Goal: Information Seeking & Learning: Check status

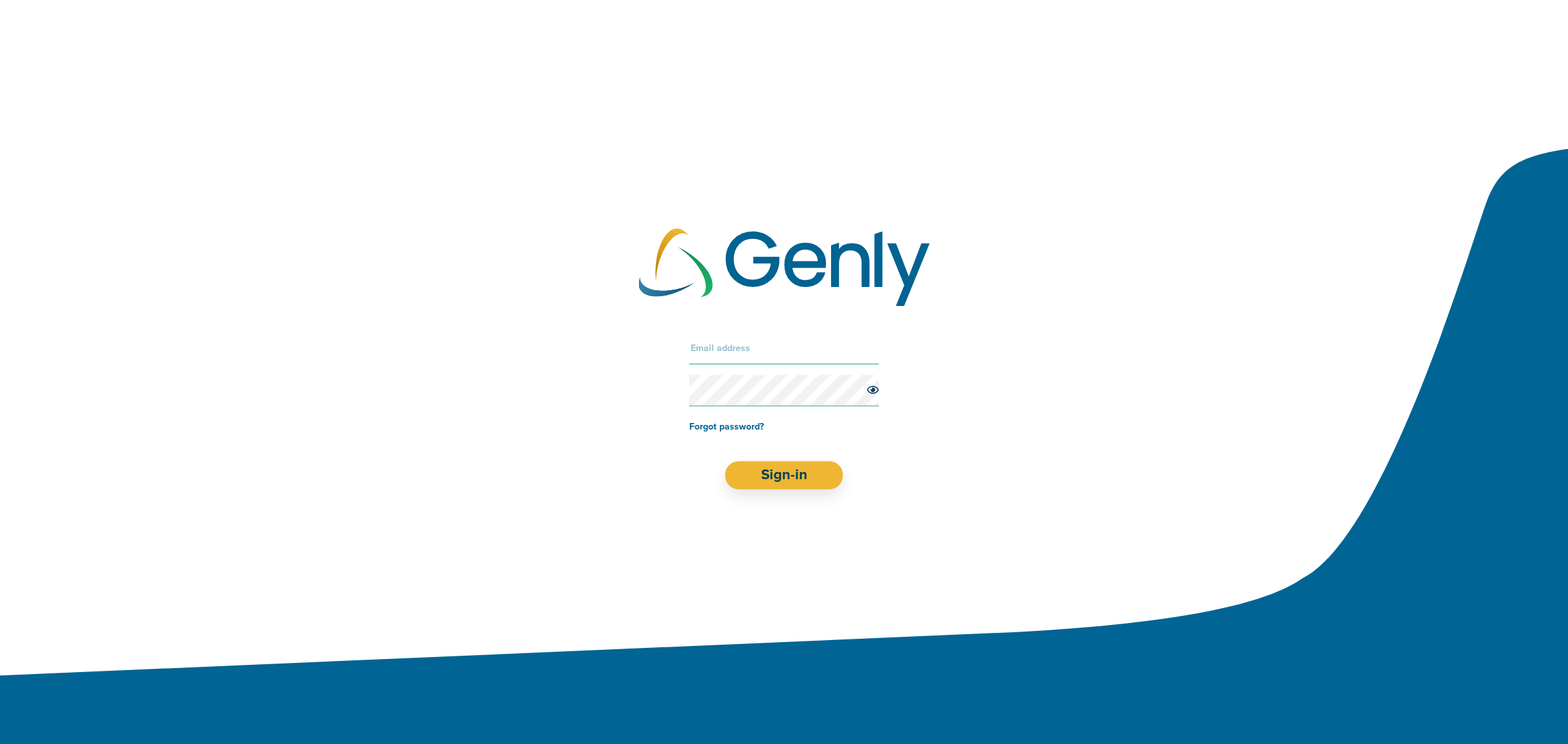
click at [739, 348] on input "text" at bounding box center [784, 348] width 190 height 32
click at [713, 345] on input "text" at bounding box center [784, 348] width 190 height 32
paste input "[EMAIL_ADDRESS][DOMAIN_NAME]"
type input "[EMAIL_ADDRESS][DOMAIN_NAME]"
click at [785, 472] on button "Sign-in" at bounding box center [784, 476] width 118 height 28
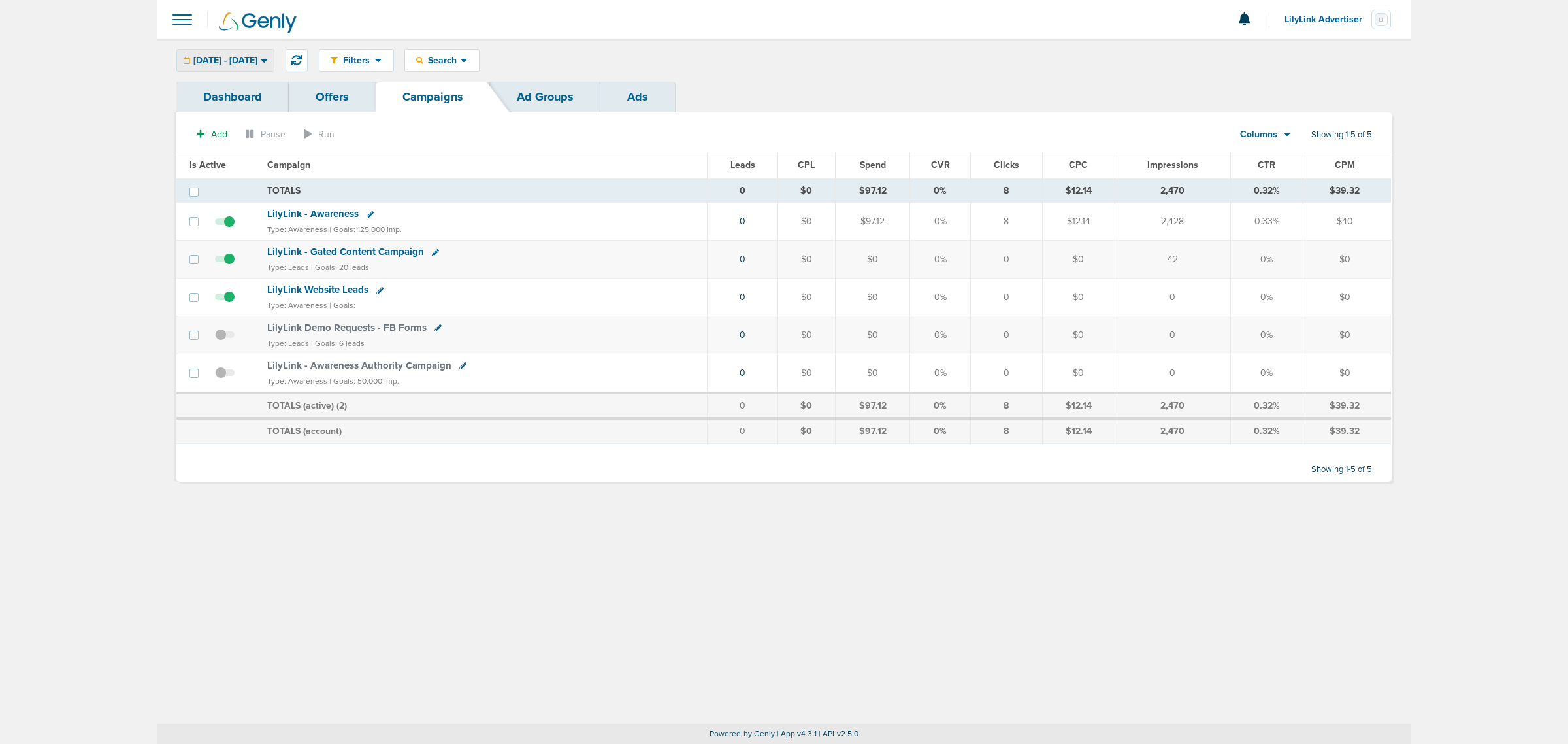
click at [268, 63] on icon at bounding box center [265, 60] width 7 height 11
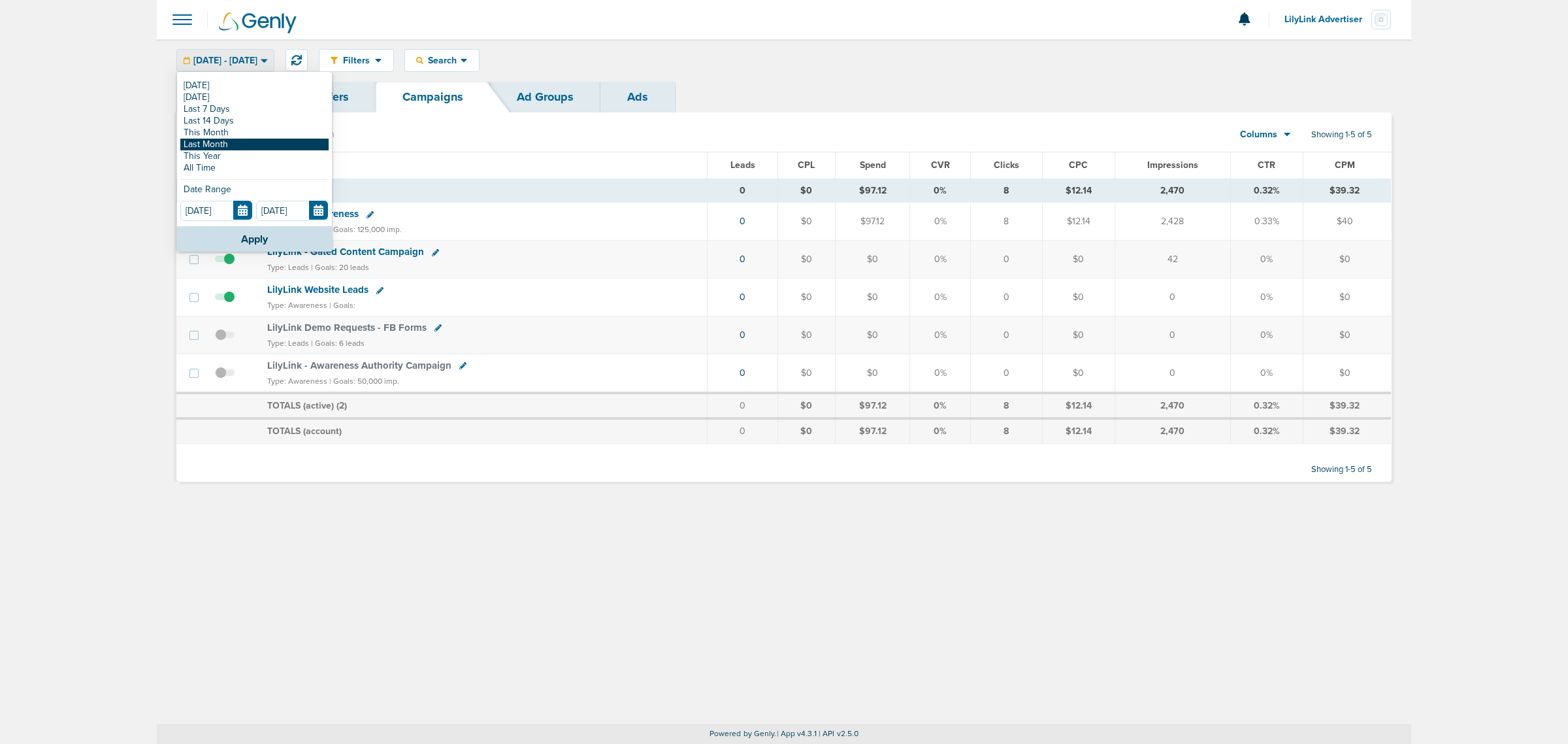
click at [224, 145] on link "Last Month" at bounding box center [254, 144] width 148 height 12
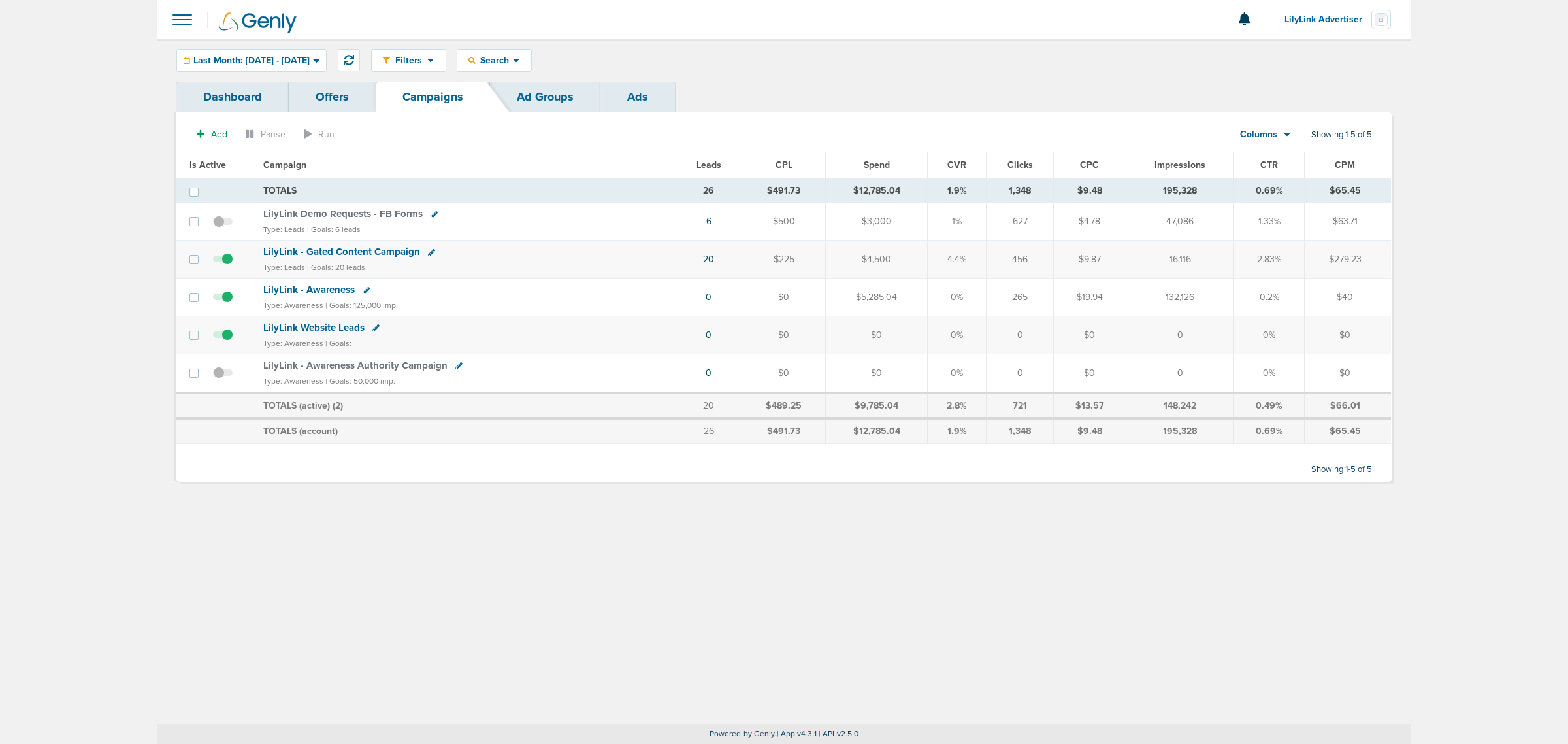
click at [390, 213] on span "LilyLink Demo Requests - FB Forms" at bounding box center [343, 214] width 160 height 12
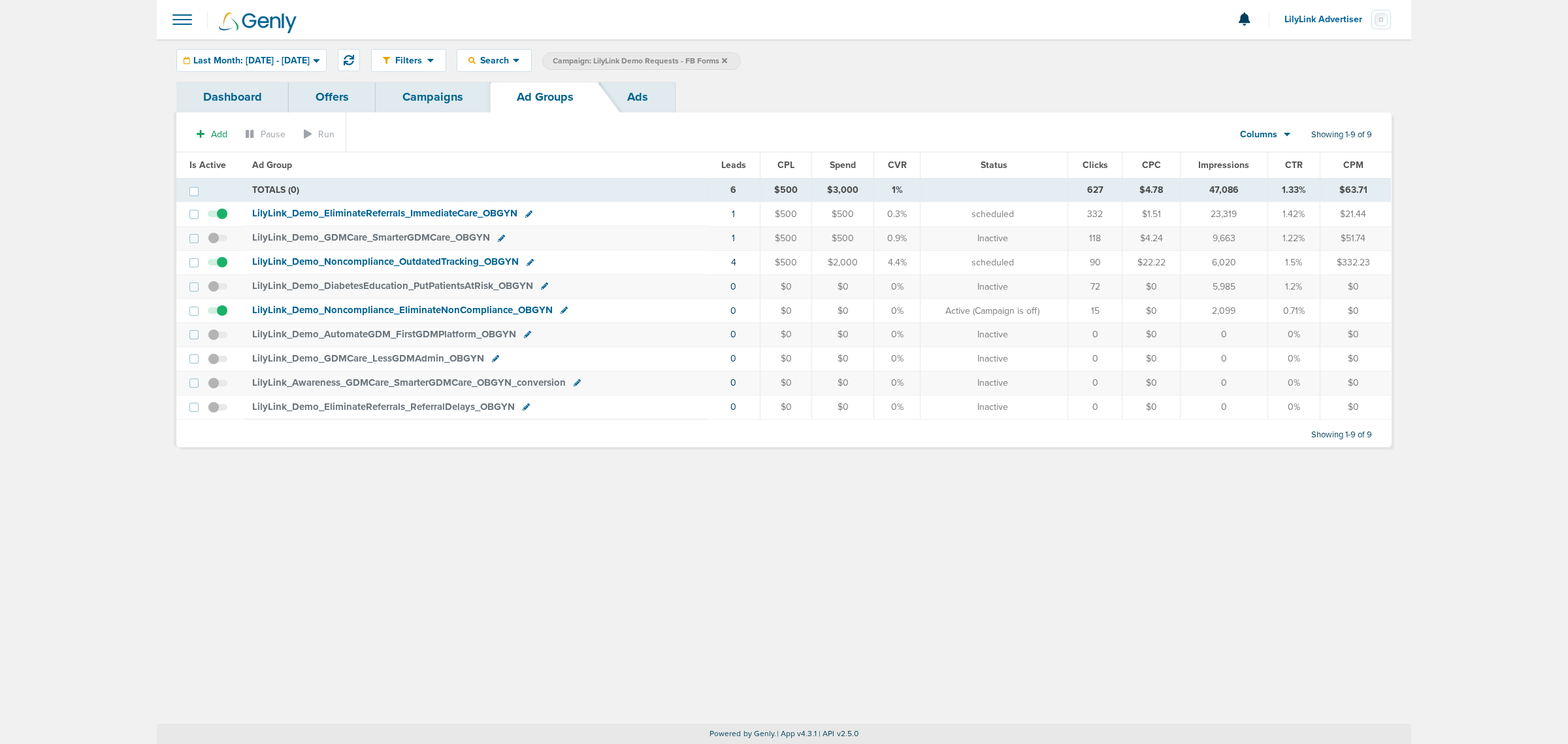
click at [441, 84] on link "Campaigns" at bounding box center [433, 97] width 114 height 31
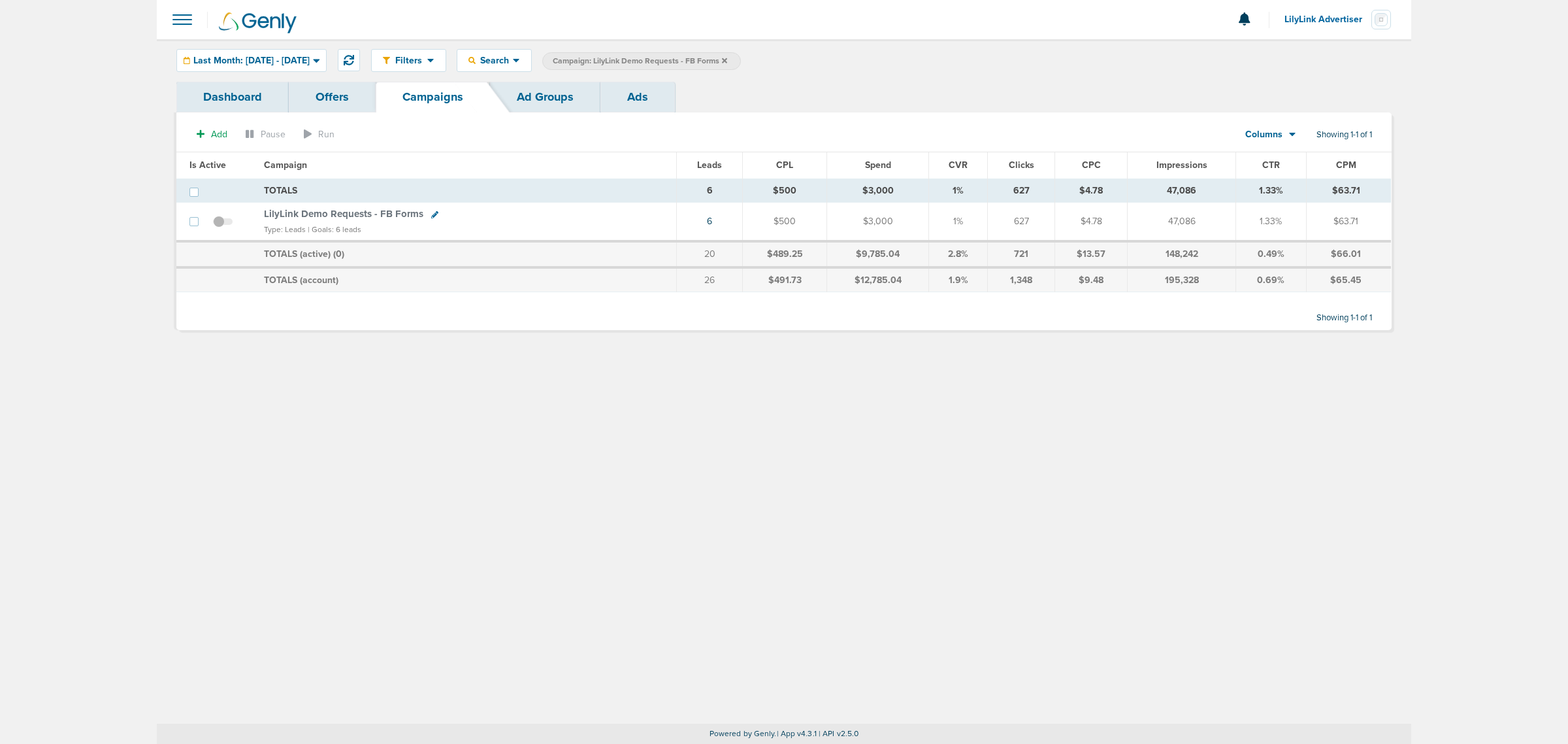
click at [727, 57] on icon at bounding box center [724, 61] width 5 height 8
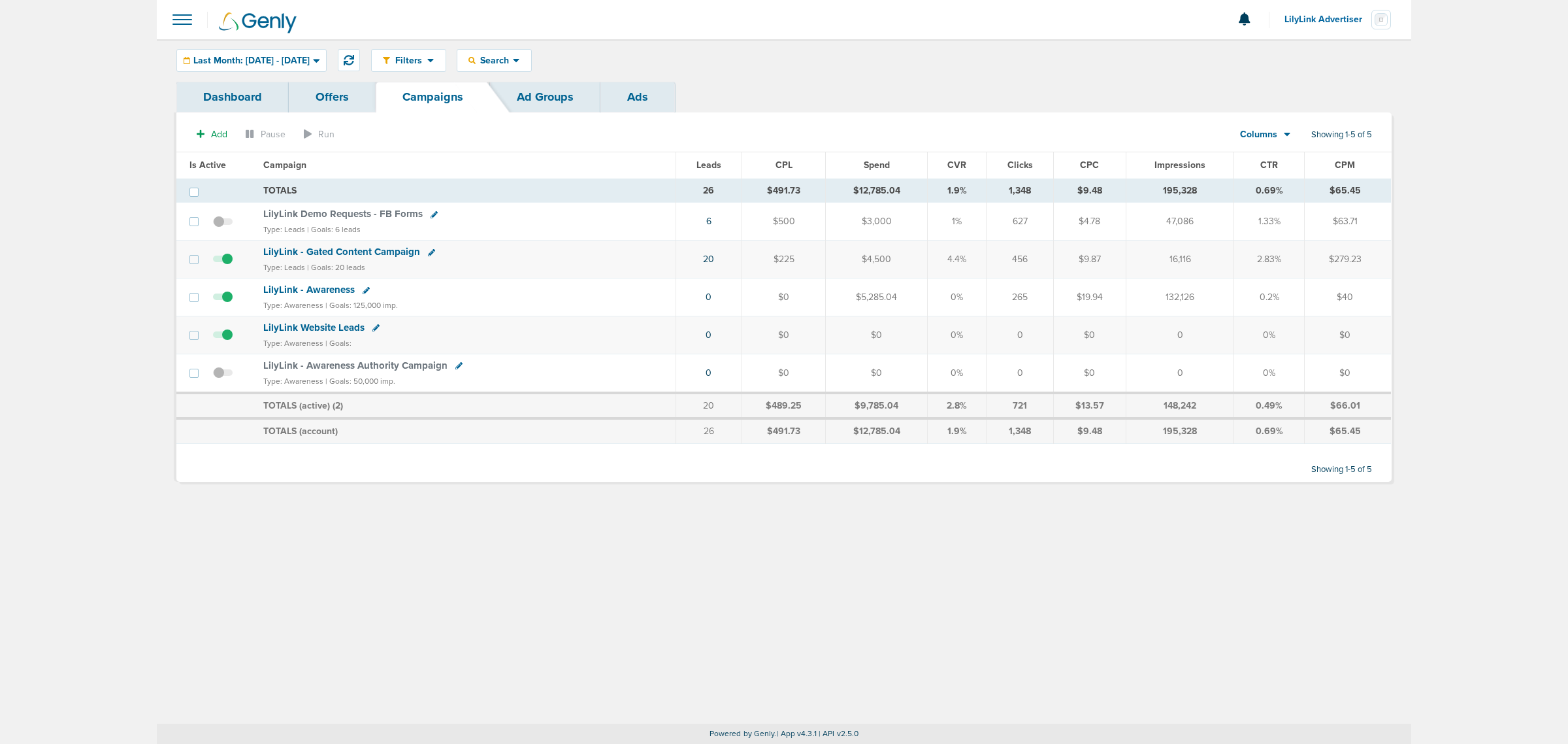
click at [363, 255] on span "LilyLink - Gated Content Campaign" at bounding box center [341, 251] width 157 height 12
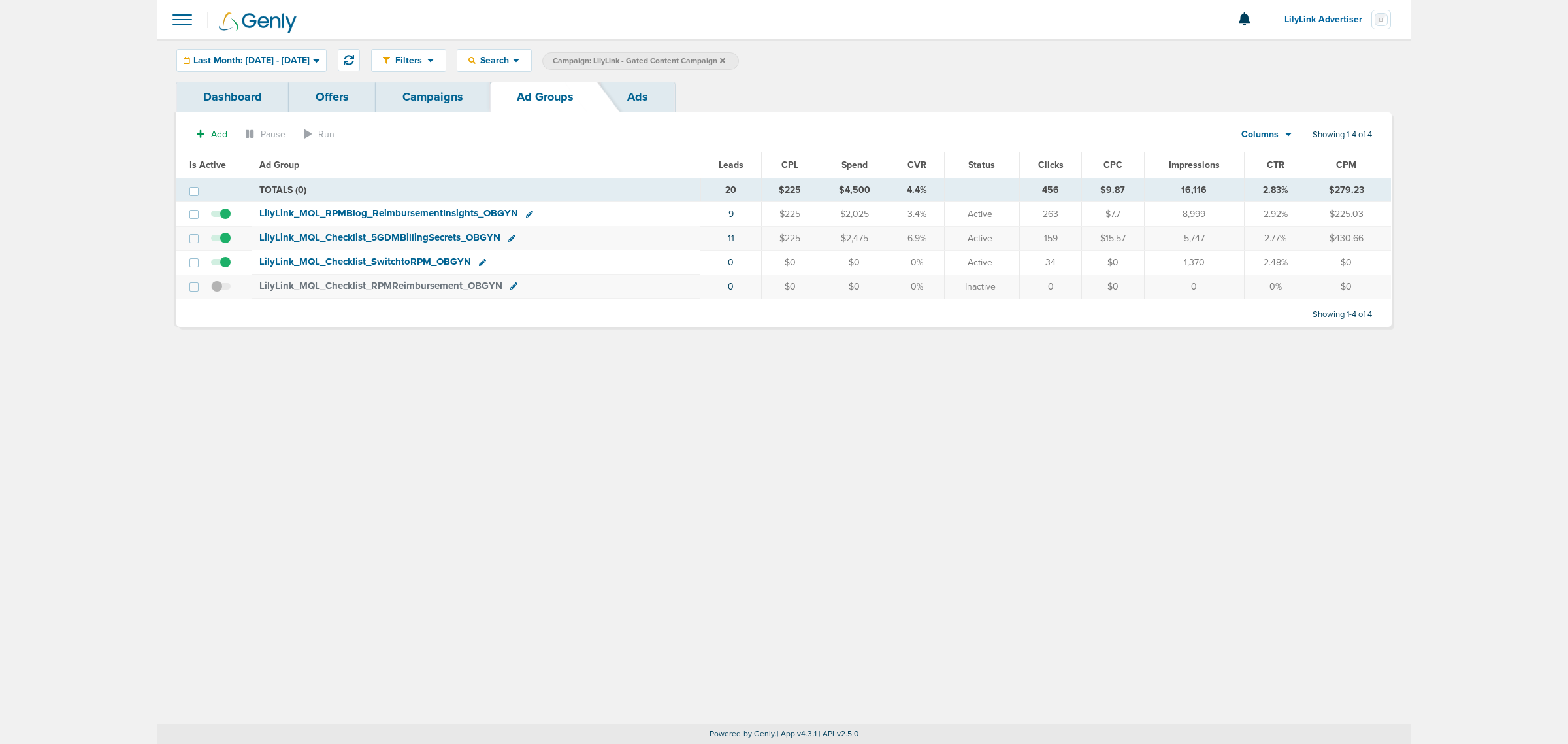
drag, startPoint x: 476, startPoint y: 119, endPoint x: 459, endPoint y: 97, distance: 27.8
click at [476, 119] on div "Add Pause Run Columns Media Stats Sales Performance Custom Showing 1-4 of 4 Is …" at bounding box center [784, 219] width 1215 height 214
click at [455, 92] on link "Campaigns" at bounding box center [433, 97] width 114 height 31
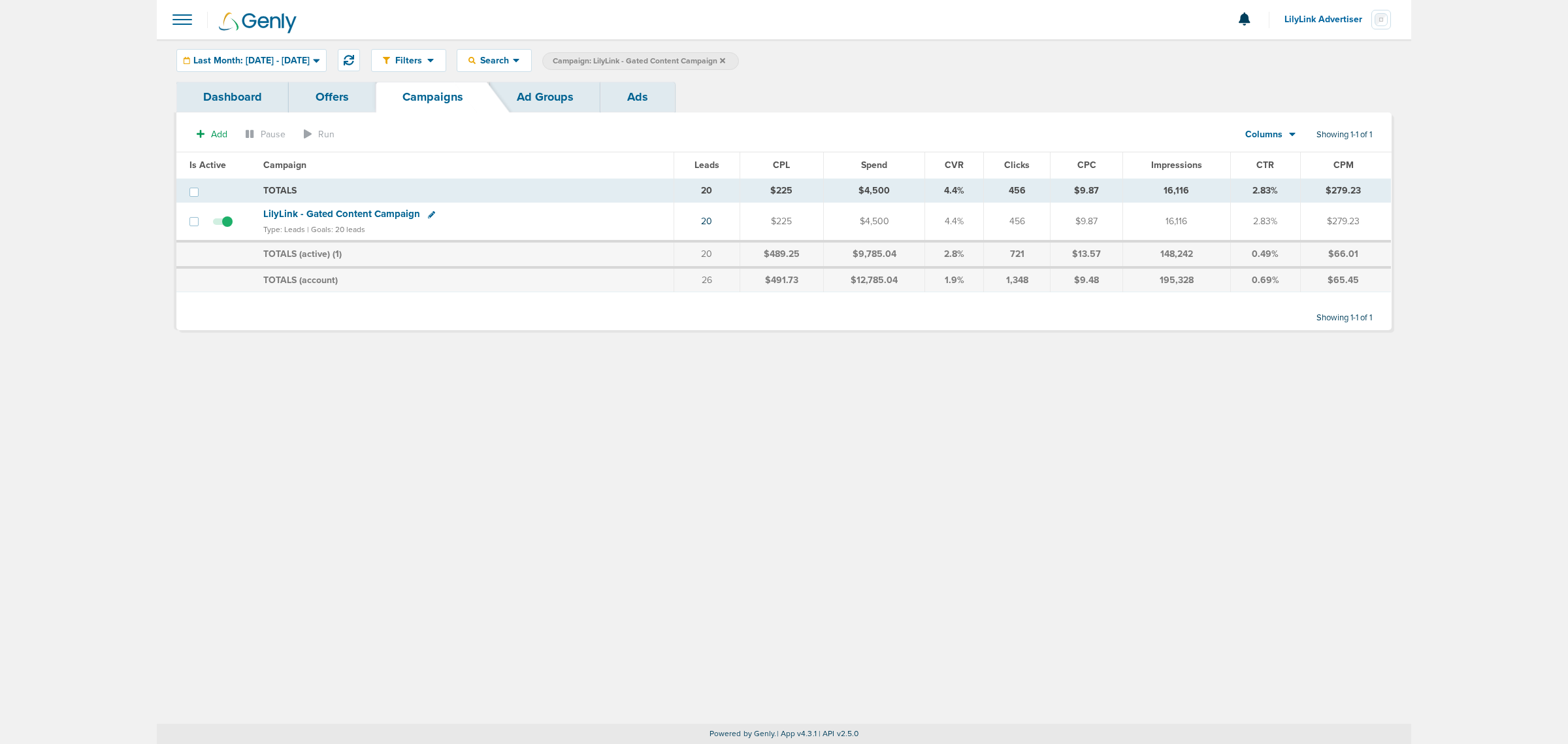
click at [1456, 121] on main "Notifications You have no unread notifications LilyLink Advertiser Profile Sign…" at bounding box center [784, 372] width 1568 height 744
click at [725, 57] on icon at bounding box center [722, 61] width 5 height 8
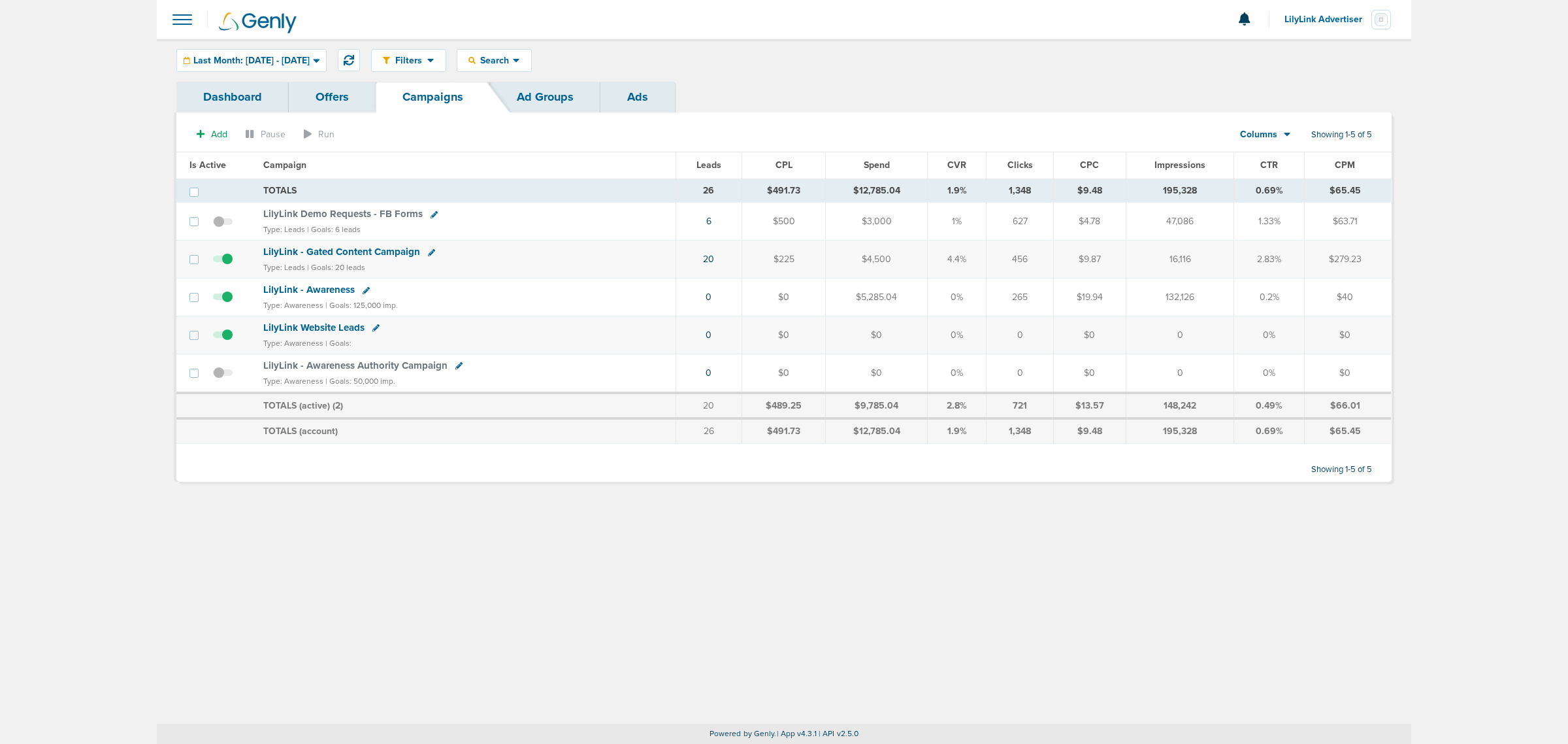
drag, startPoint x: 1367, startPoint y: 298, endPoint x: 165, endPoint y: 100, distance: 1218.2
click at [165, 100] on div "Dashboard Offers Campaigns Ad Groups Ads Add Pause Run Columns Media Stats Sale…" at bounding box center [784, 288] width 1254 height 413
click at [308, 216] on span "LilyLink Demo Requests - FB Forms" at bounding box center [343, 214] width 160 height 12
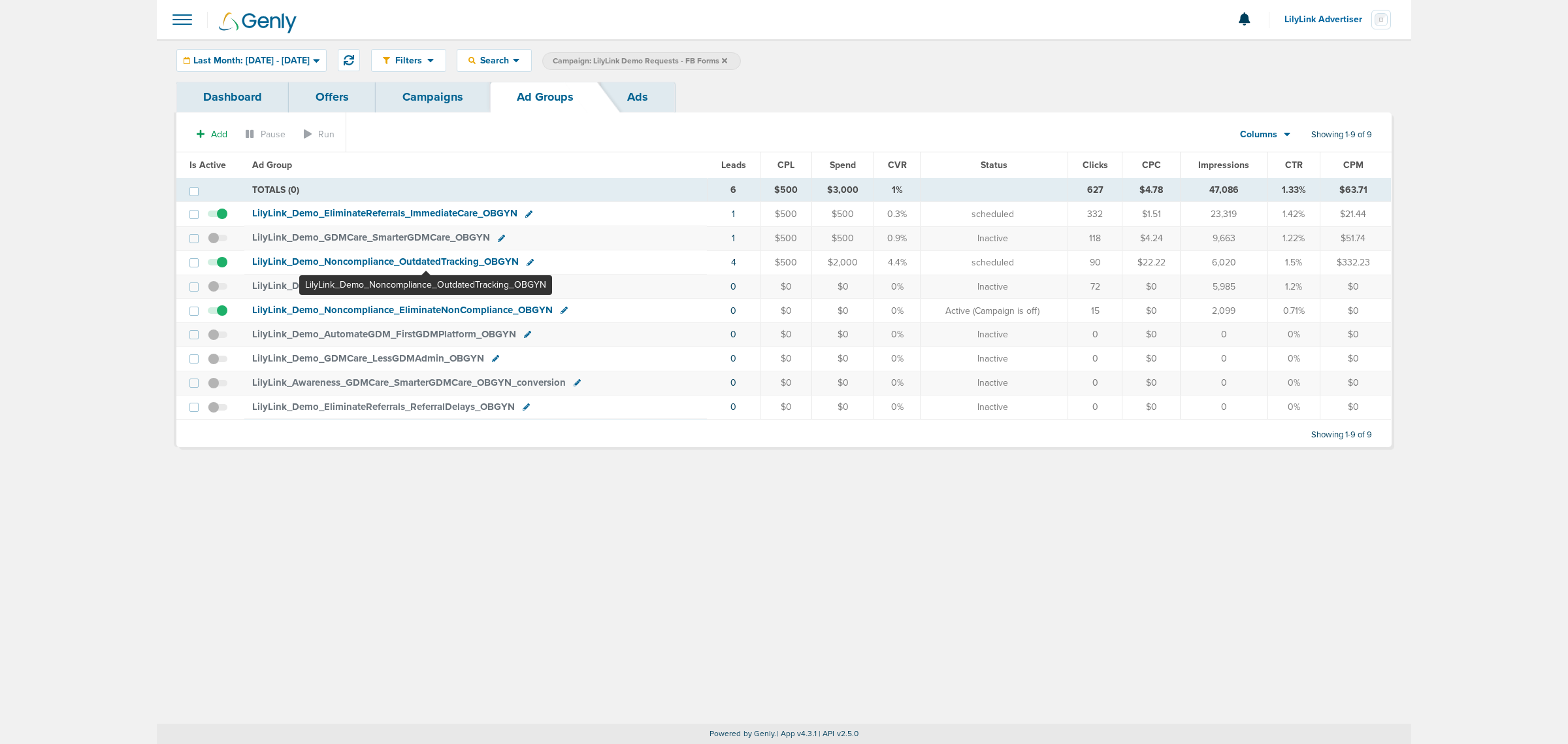
click at [425, 259] on span "LilyLink_ Demo_ Noncompliance_ OutdatedTracking_ OBGYN" at bounding box center [385, 262] width 267 height 12
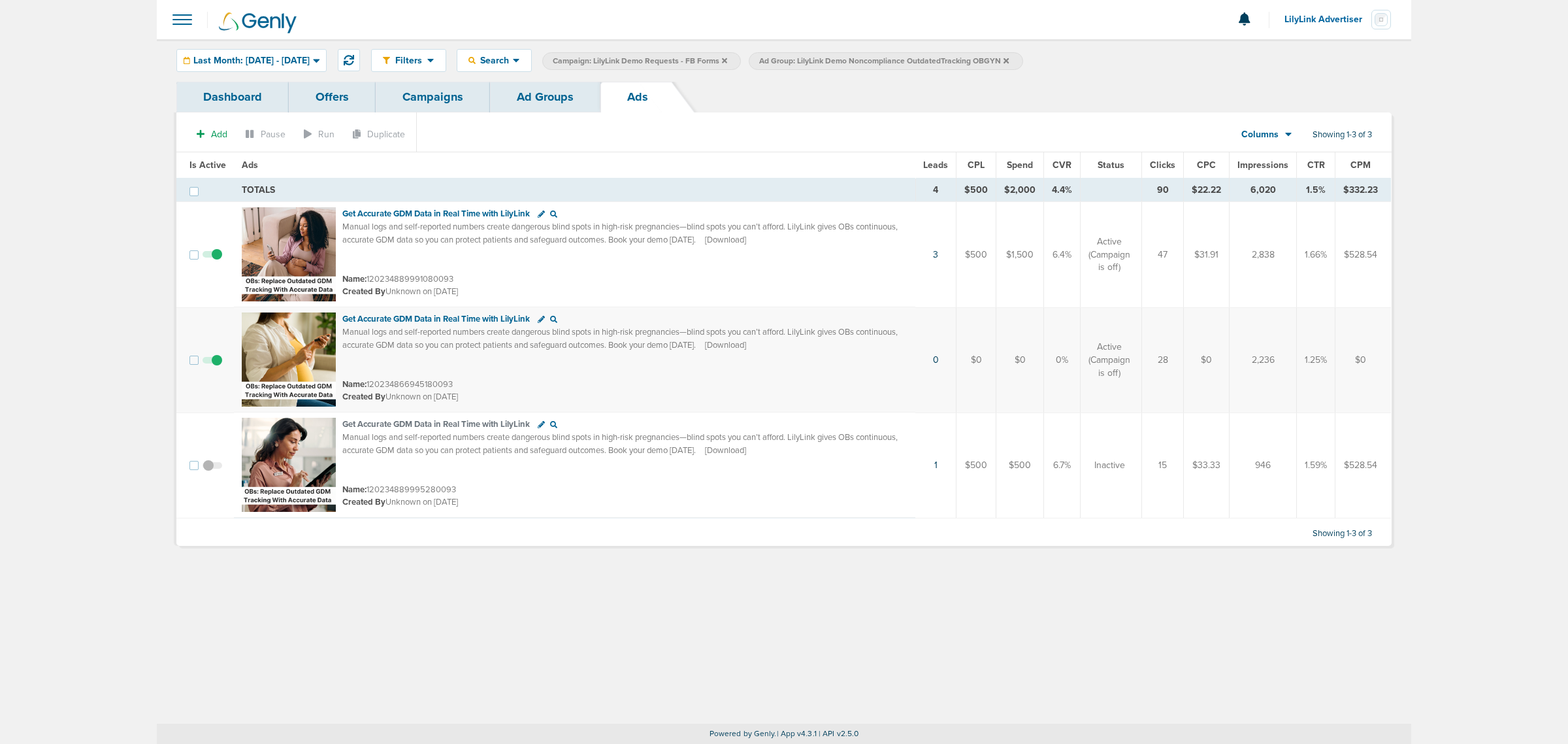
click at [551, 102] on link "Ad Groups" at bounding box center [545, 97] width 111 height 31
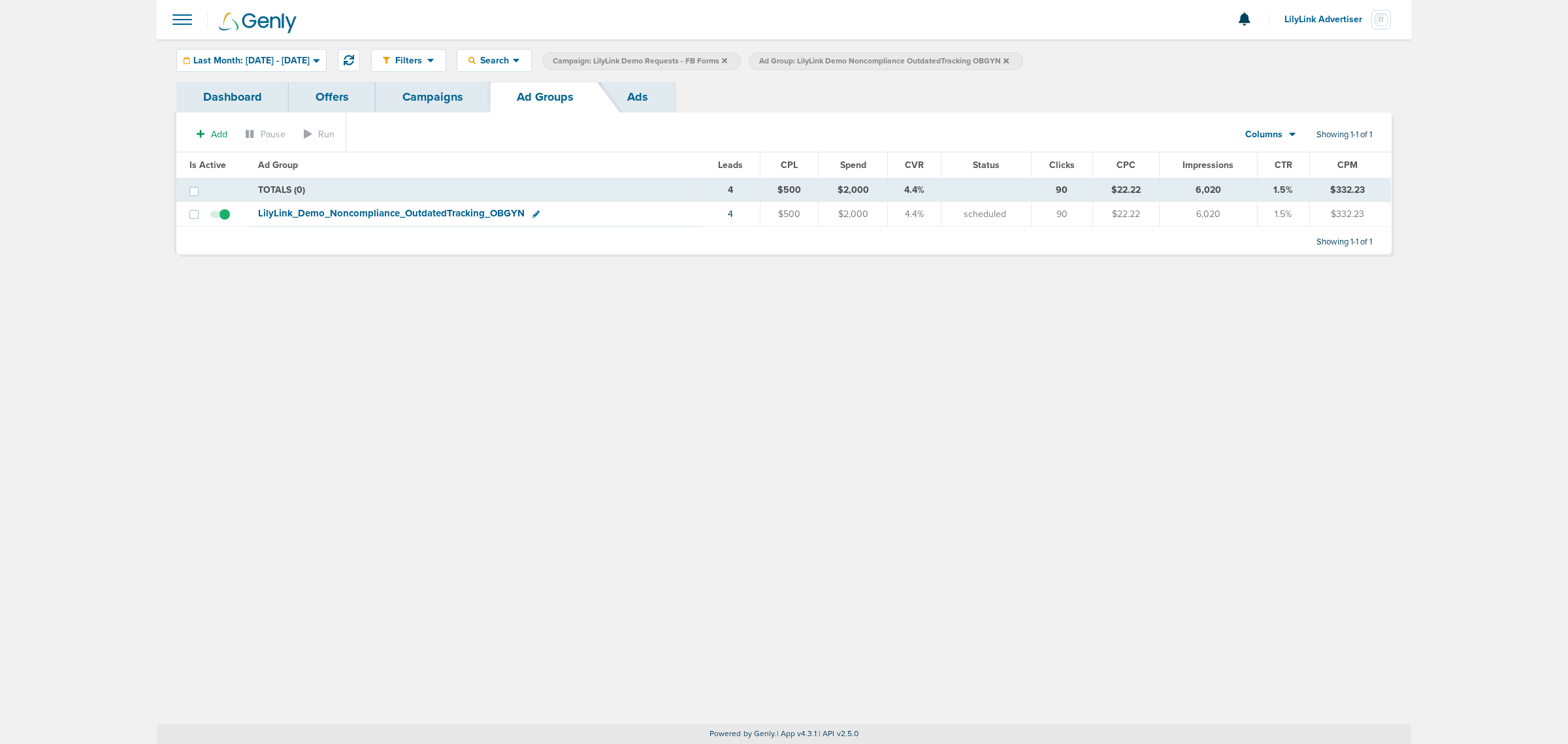
click at [637, 92] on link "Ads" at bounding box center [637, 97] width 75 height 31
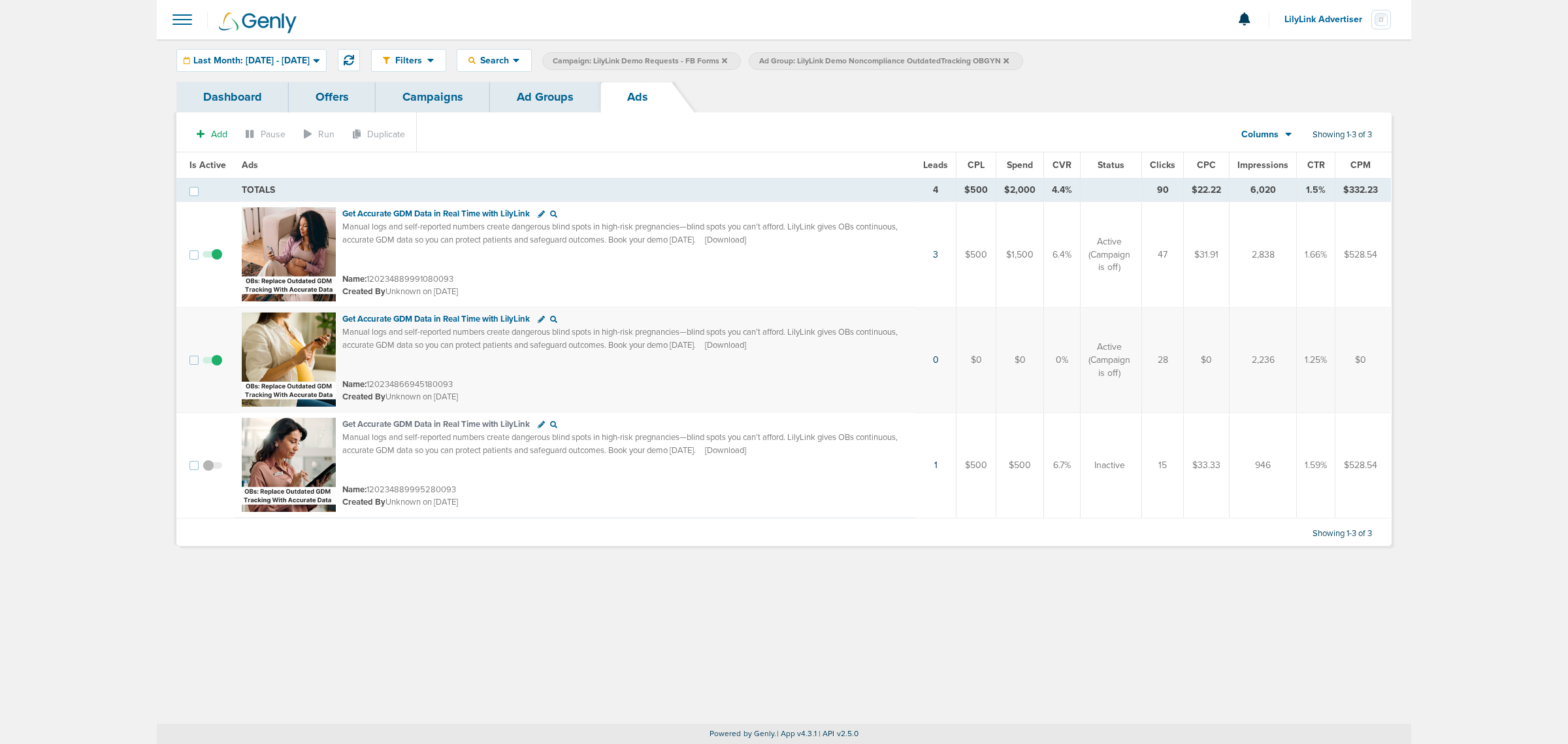
click at [549, 100] on link "Ad Groups" at bounding box center [545, 97] width 111 height 31
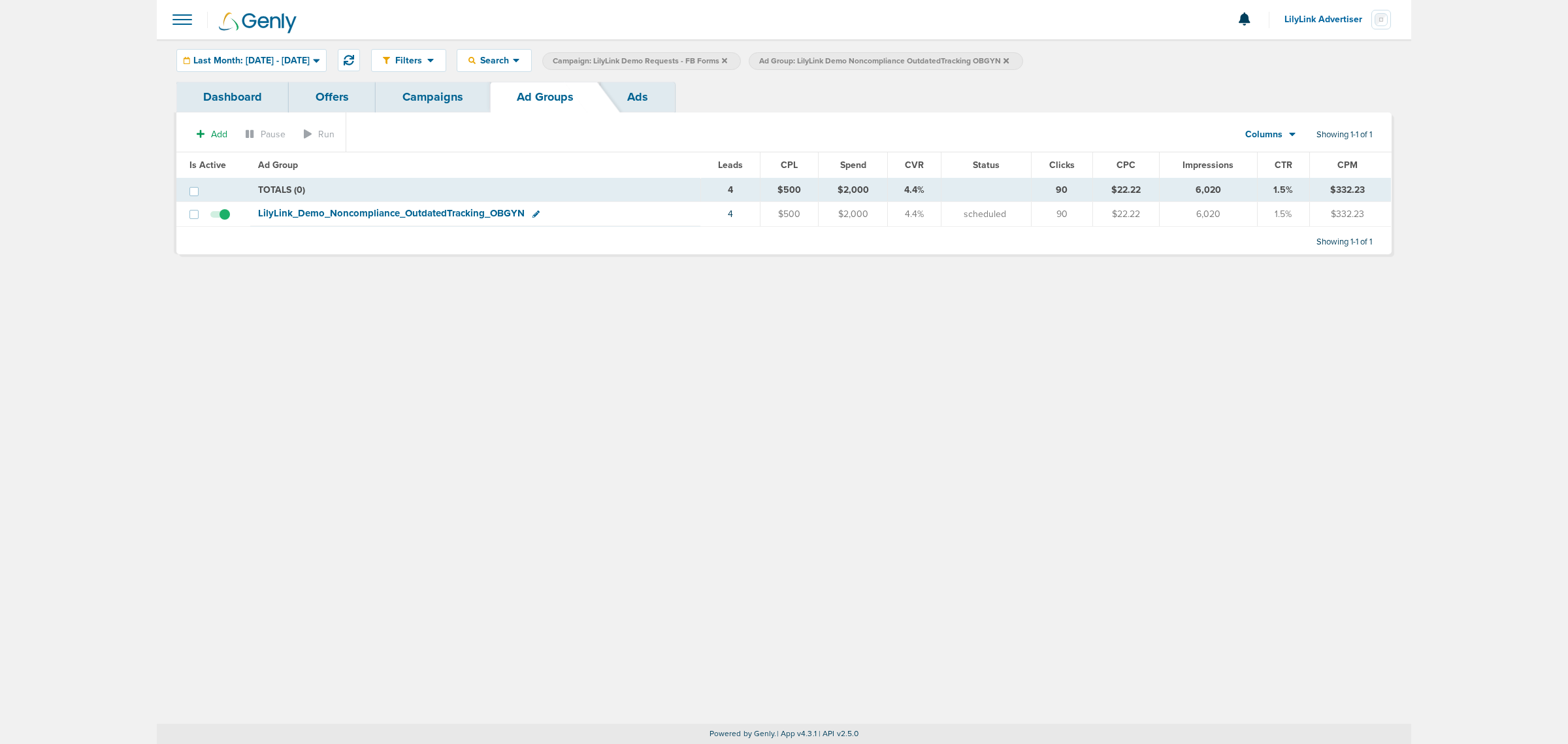
click at [1009, 60] on icon at bounding box center [1006, 61] width 5 height 8
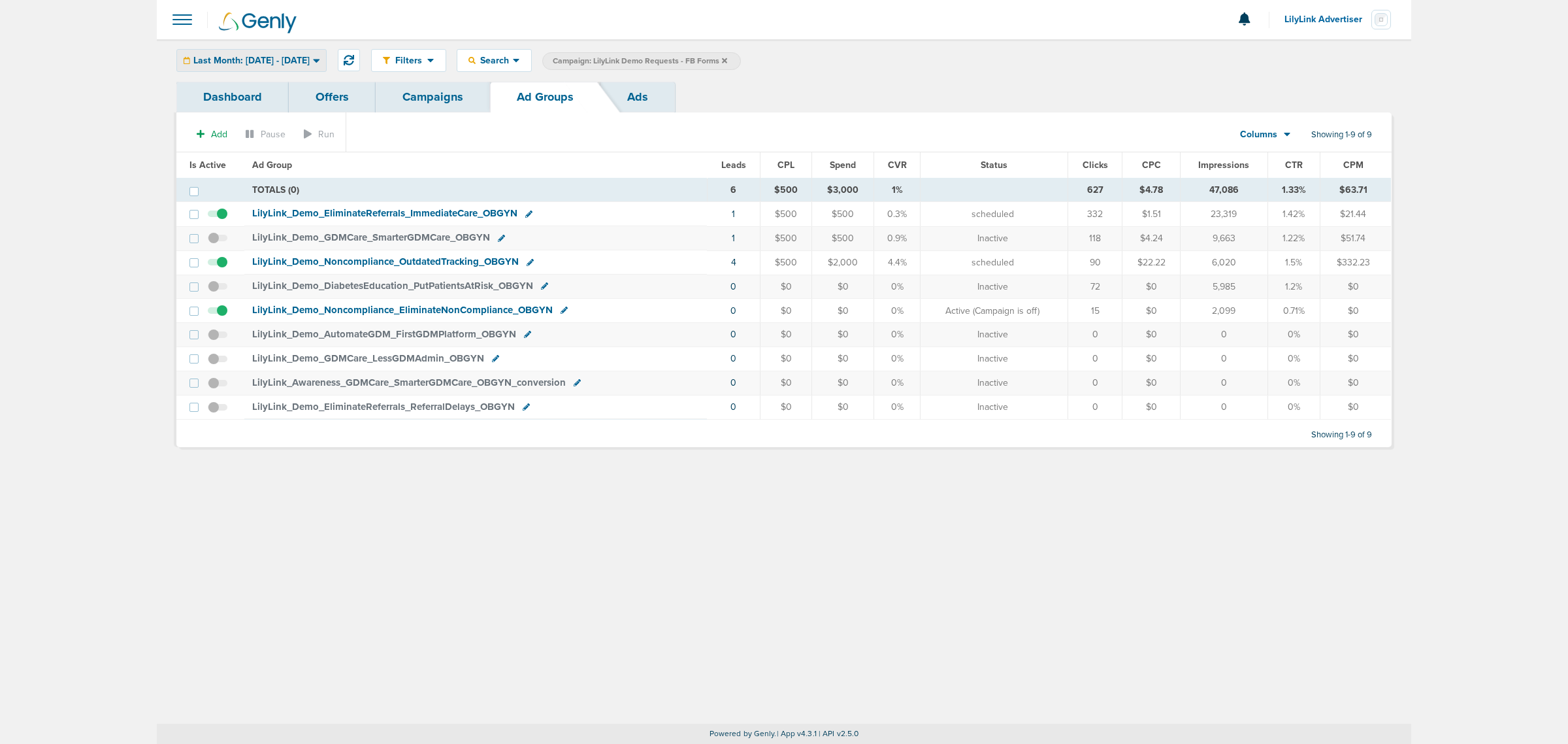
click at [310, 60] on span "Last Month: [DATE] - [DATE]" at bounding box center [251, 61] width 117 height 9
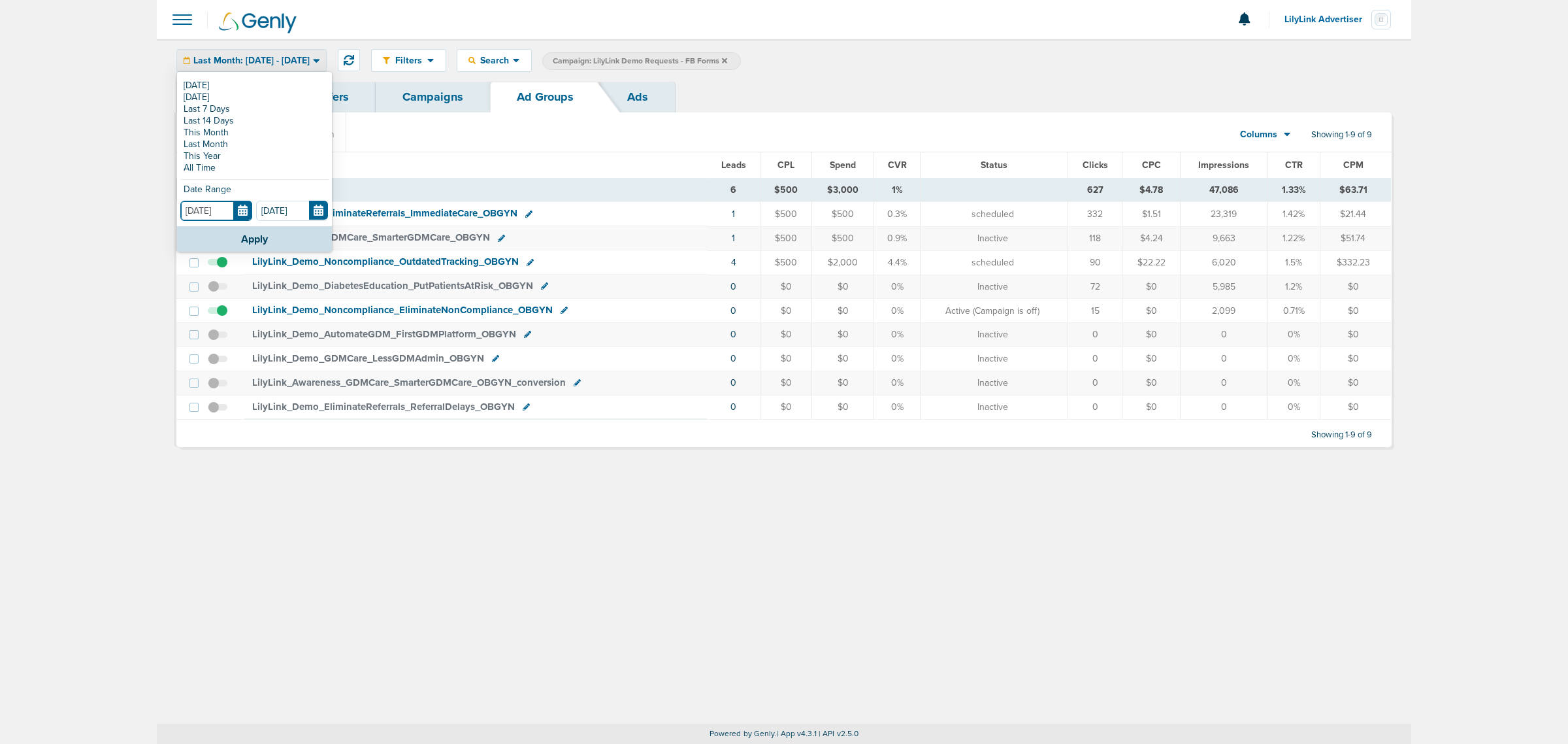
click at [240, 208] on input "[DATE]" at bounding box center [216, 211] width 72 height 21
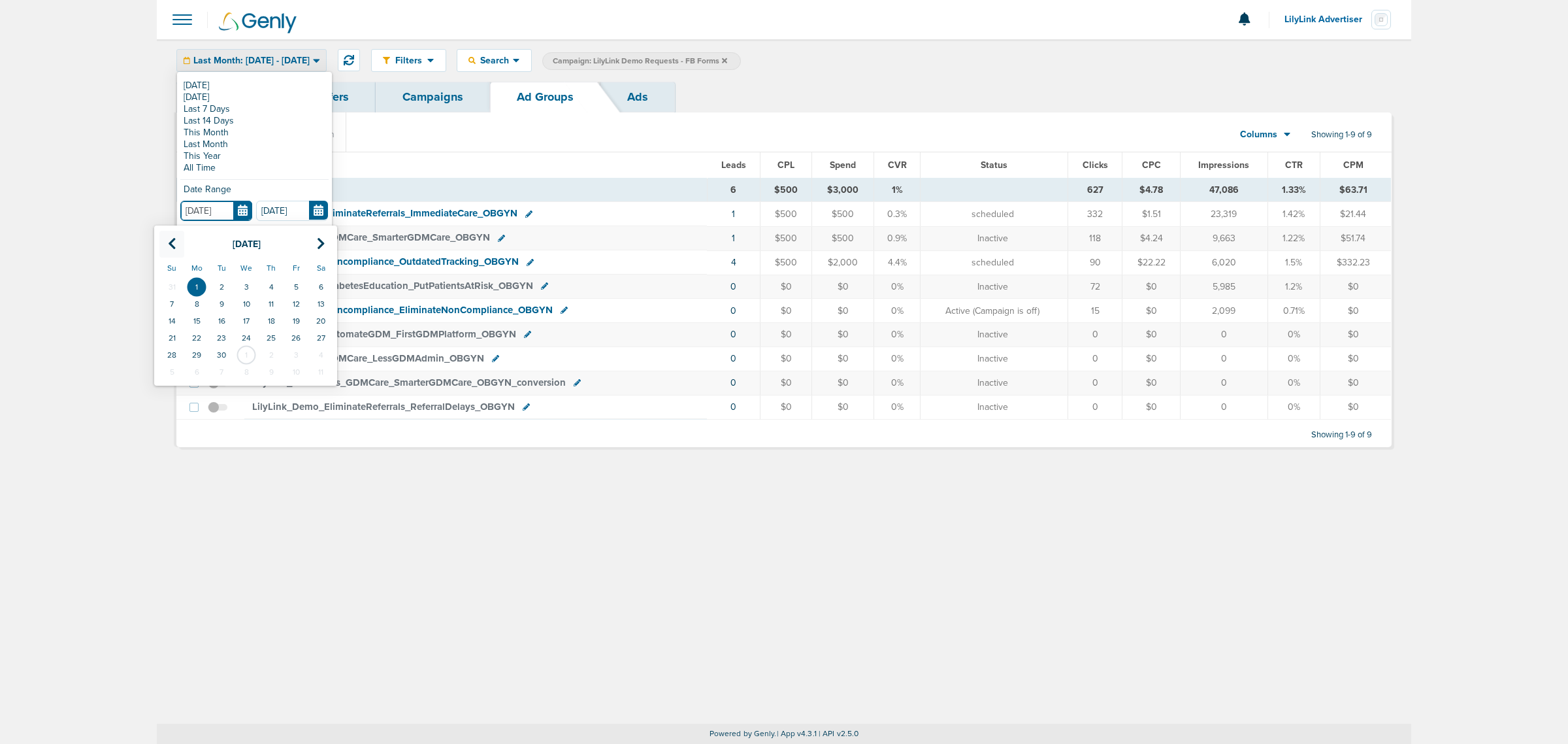
click at [177, 243] on th at bounding box center [172, 244] width 25 height 27
click at [295, 288] on td "1" at bounding box center [296, 287] width 25 height 17
type input "[DATE]"
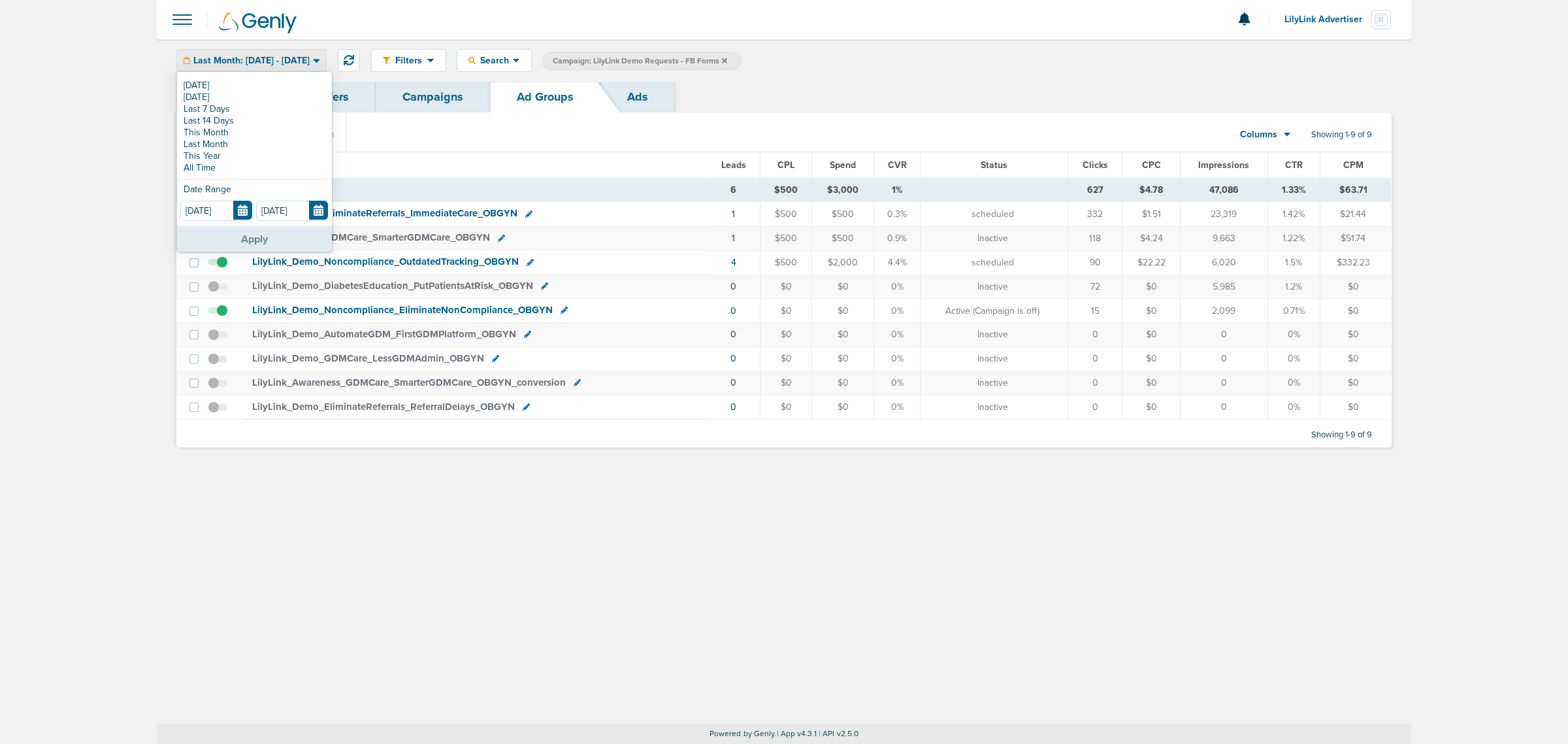
click at [259, 235] on button "Apply" at bounding box center [254, 239] width 155 height 26
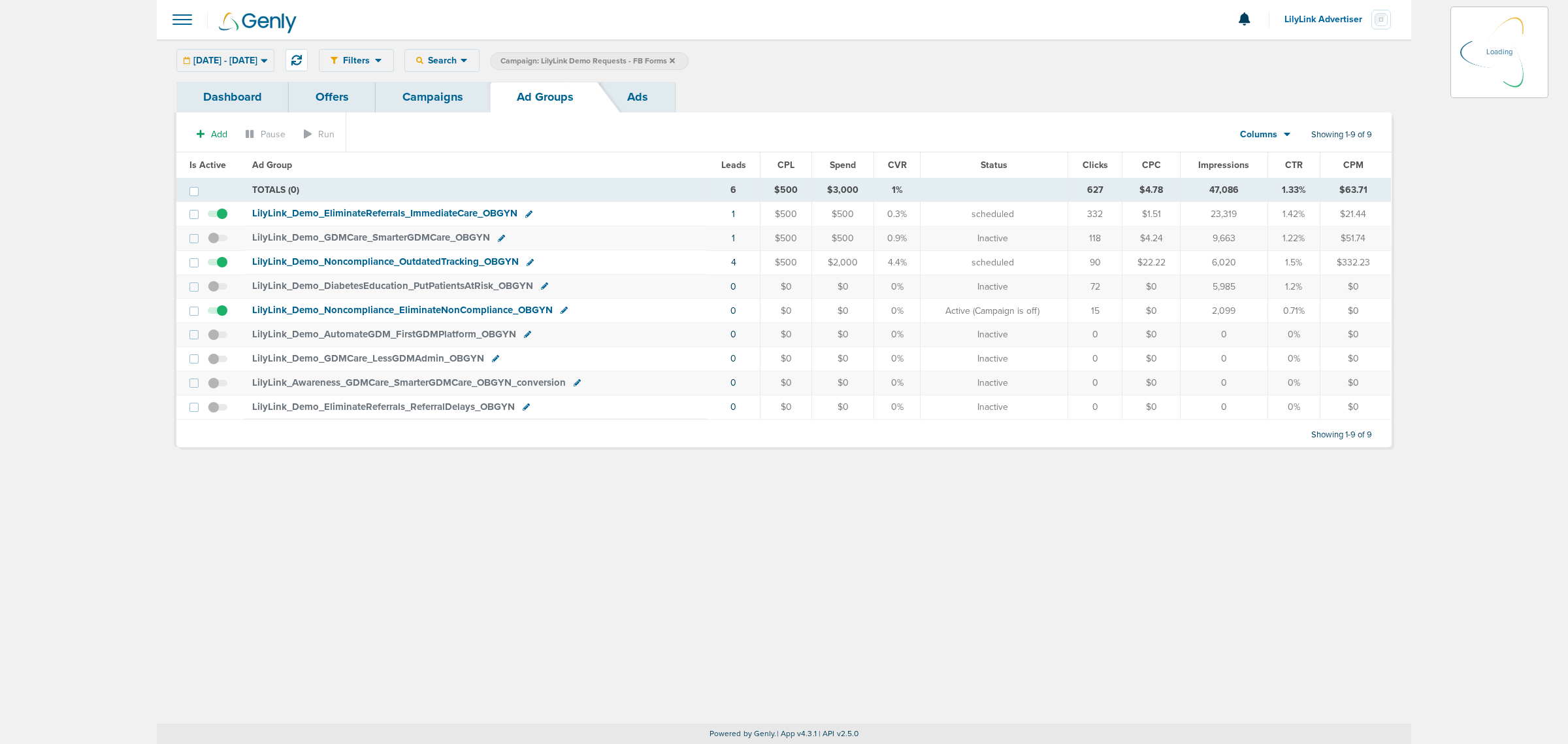
click at [640, 92] on link "Ads" at bounding box center [637, 97] width 75 height 31
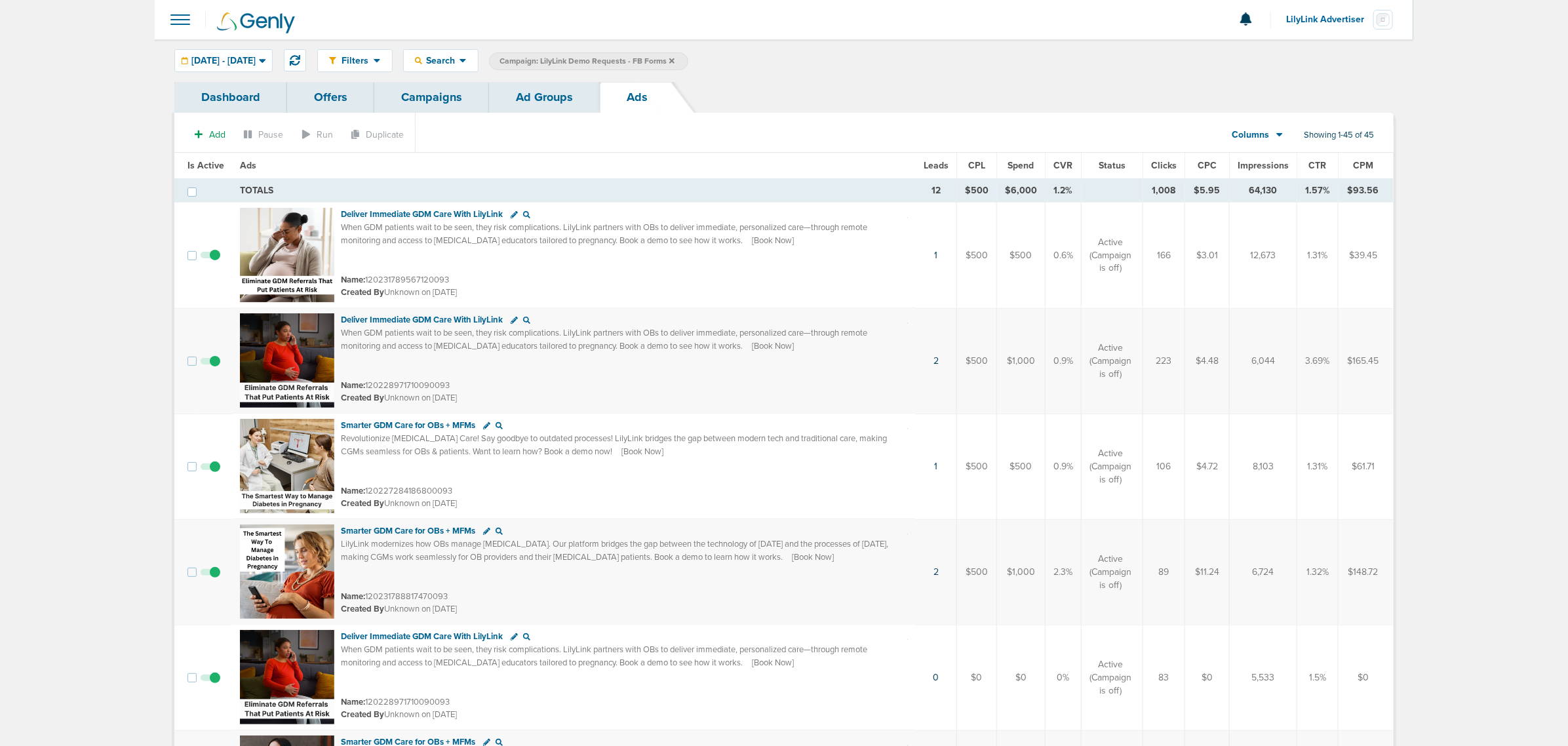
click at [1309, 162] on span "CTR" at bounding box center [1318, 165] width 18 height 11
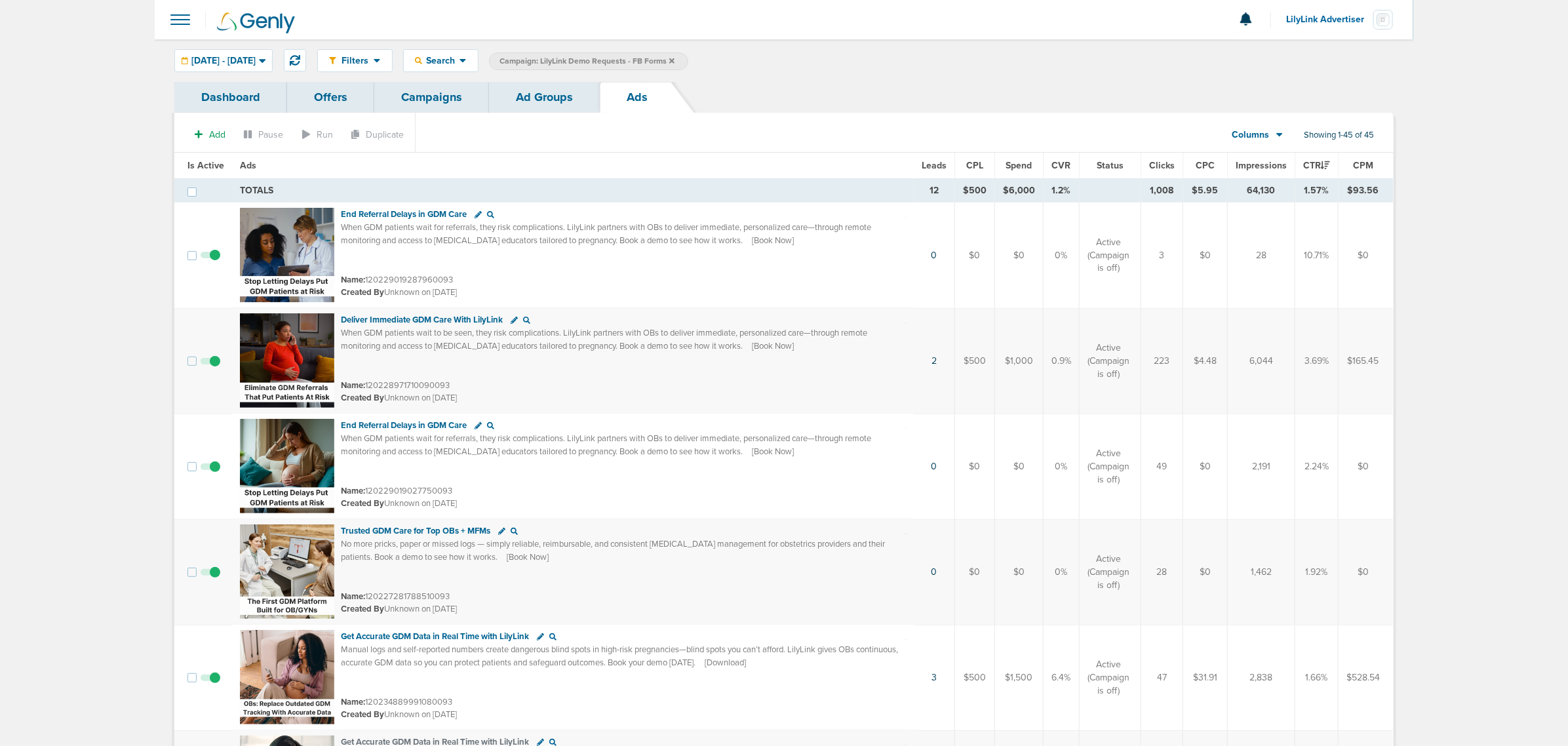
click at [934, 162] on span "Leads" at bounding box center [934, 165] width 25 height 11
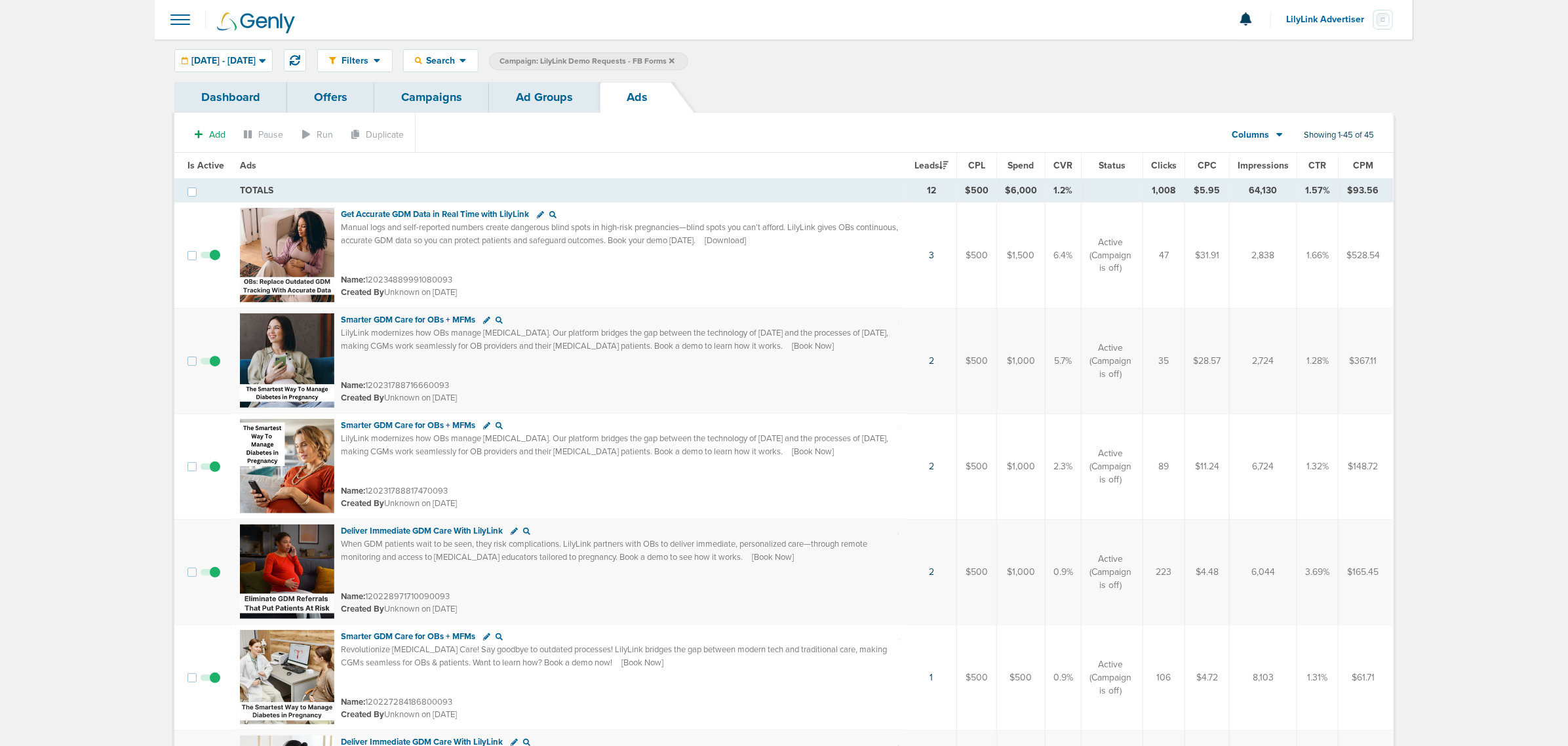
click at [546, 100] on link "Ad Groups" at bounding box center [544, 97] width 111 height 31
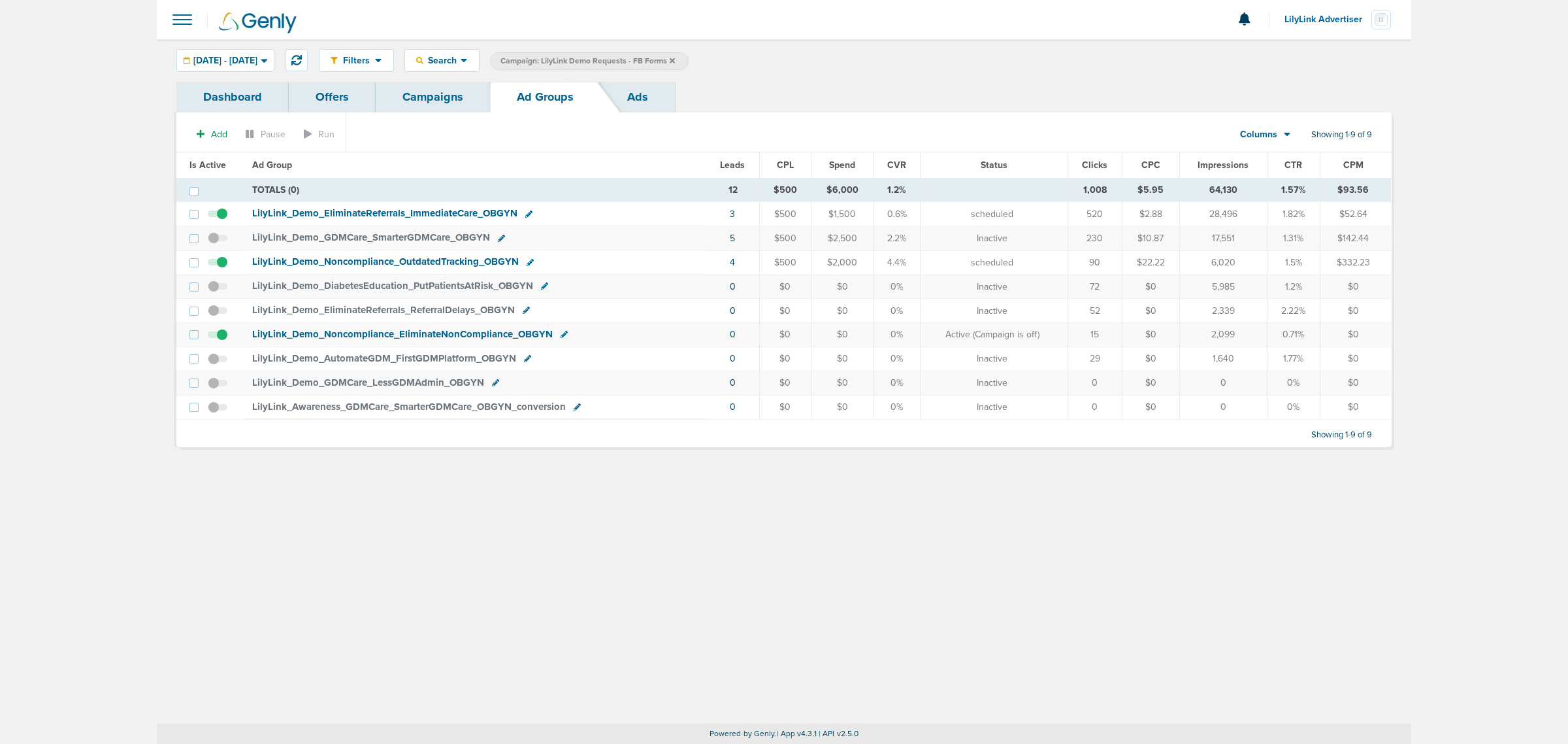
click at [443, 103] on link "Campaigns" at bounding box center [433, 97] width 114 height 31
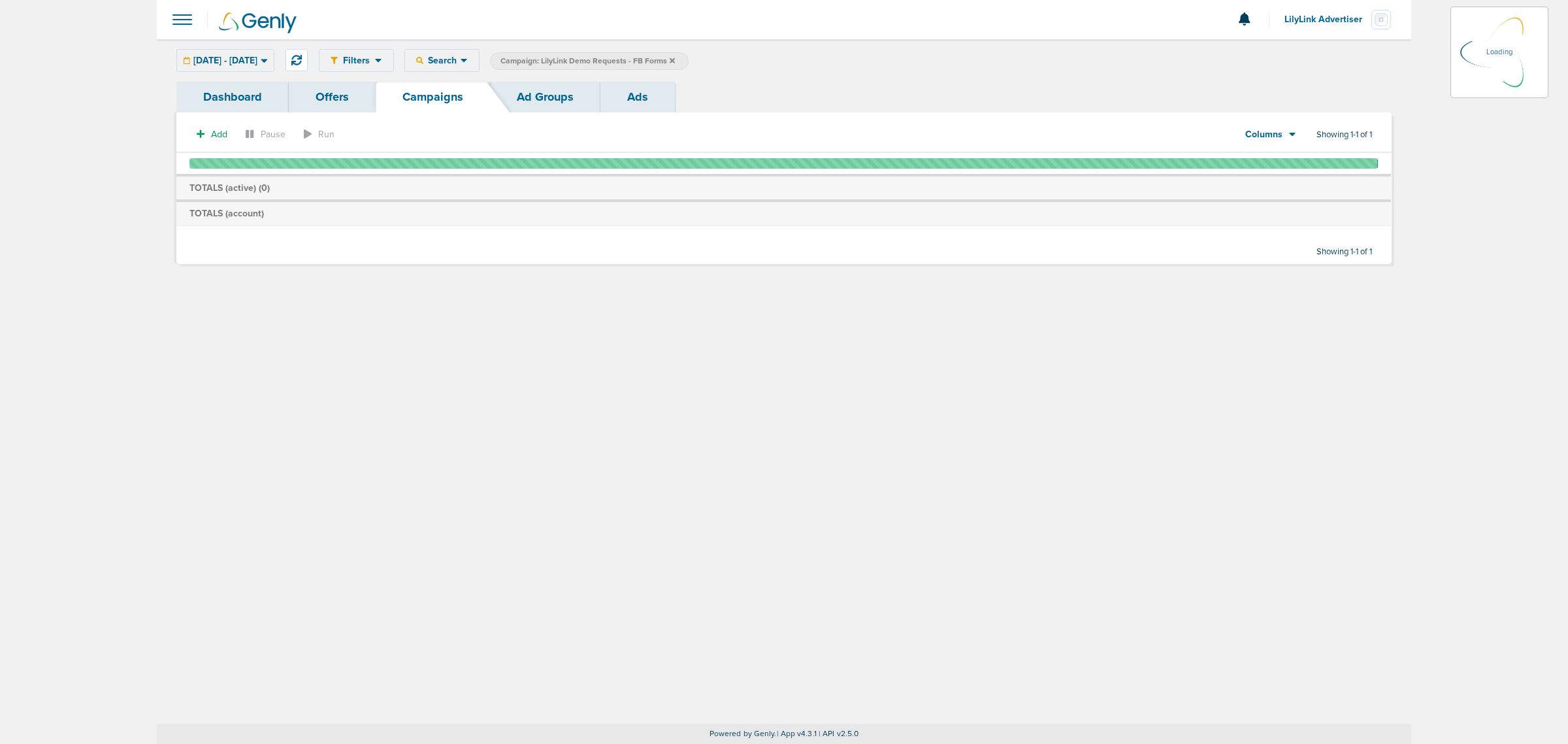
click at [675, 59] on icon at bounding box center [672, 59] width 5 height 5
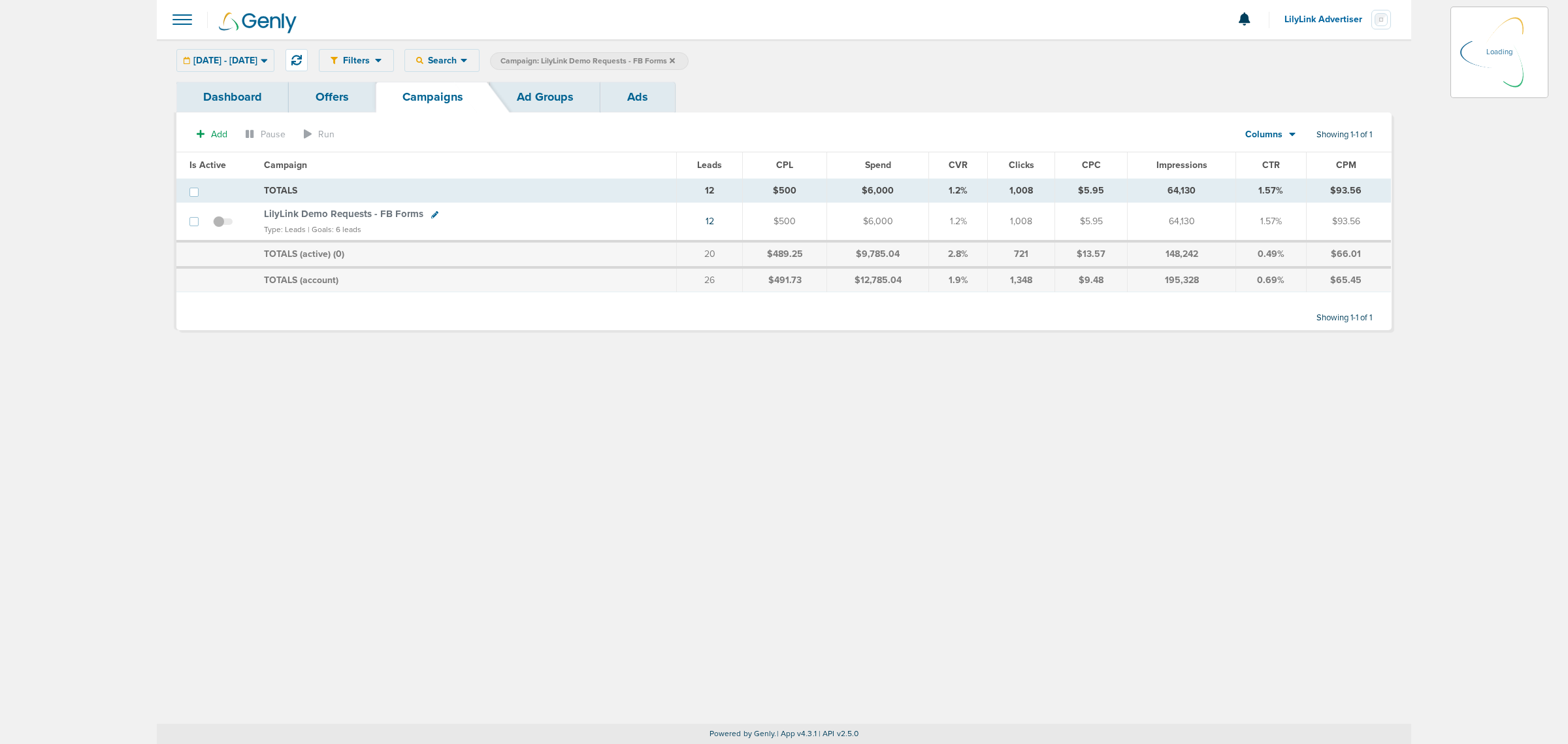
click at [675, 59] on icon at bounding box center [672, 59] width 5 height 5
click at [675, 59] on icon at bounding box center [672, 59] width 5 height 5
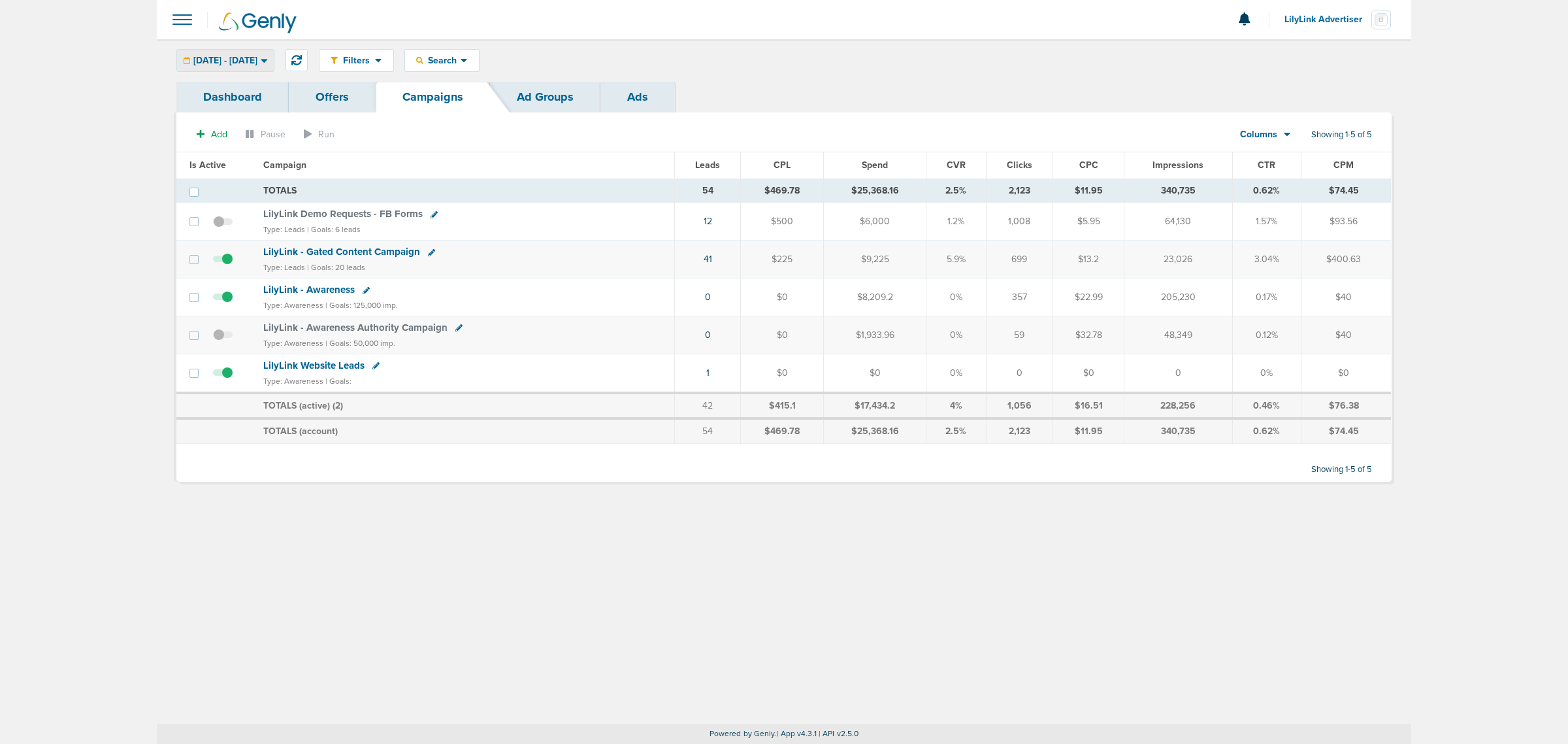
click at [257, 59] on span "[DATE] - [DATE]" at bounding box center [225, 61] width 64 height 9
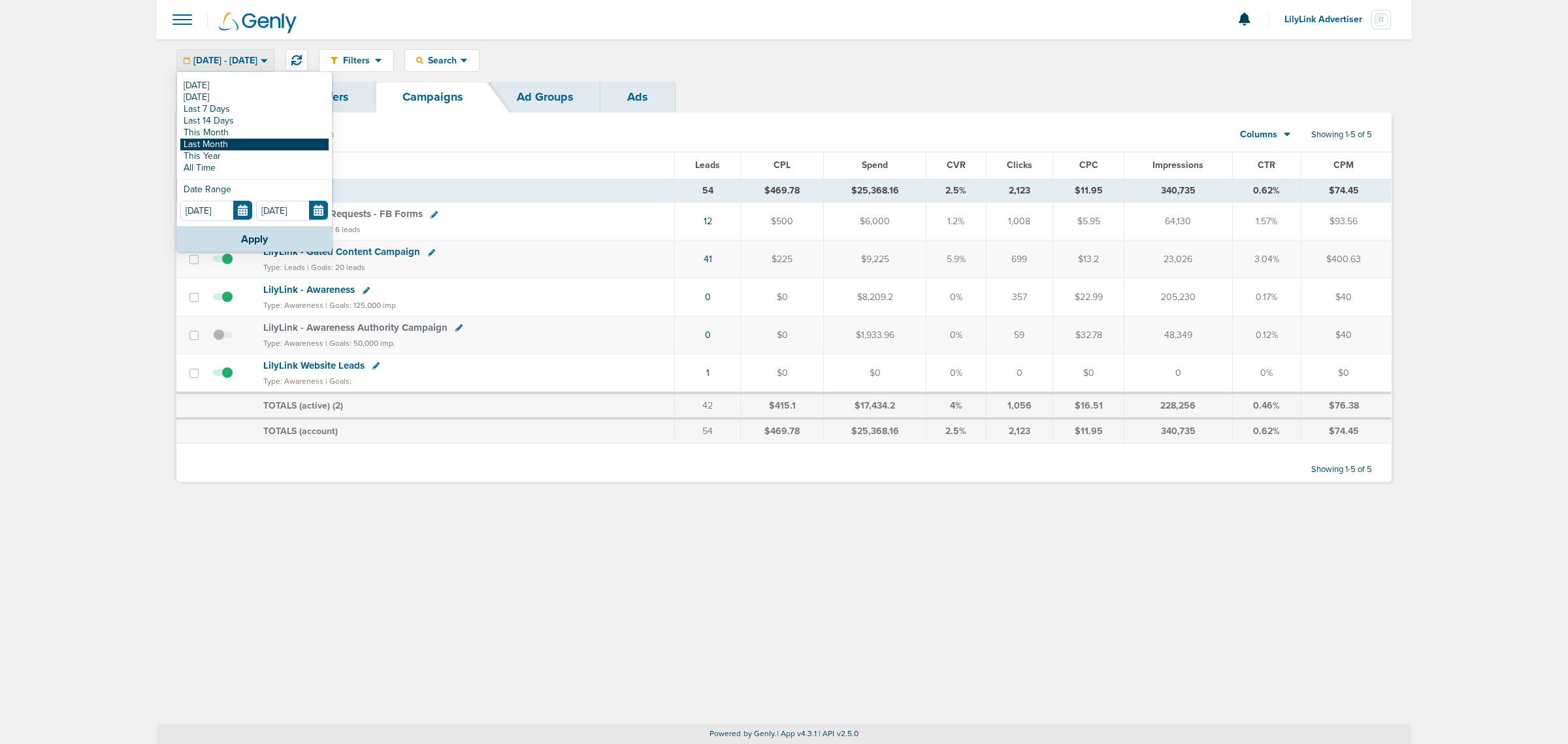
click at [226, 146] on link "Last Month" at bounding box center [254, 144] width 148 height 12
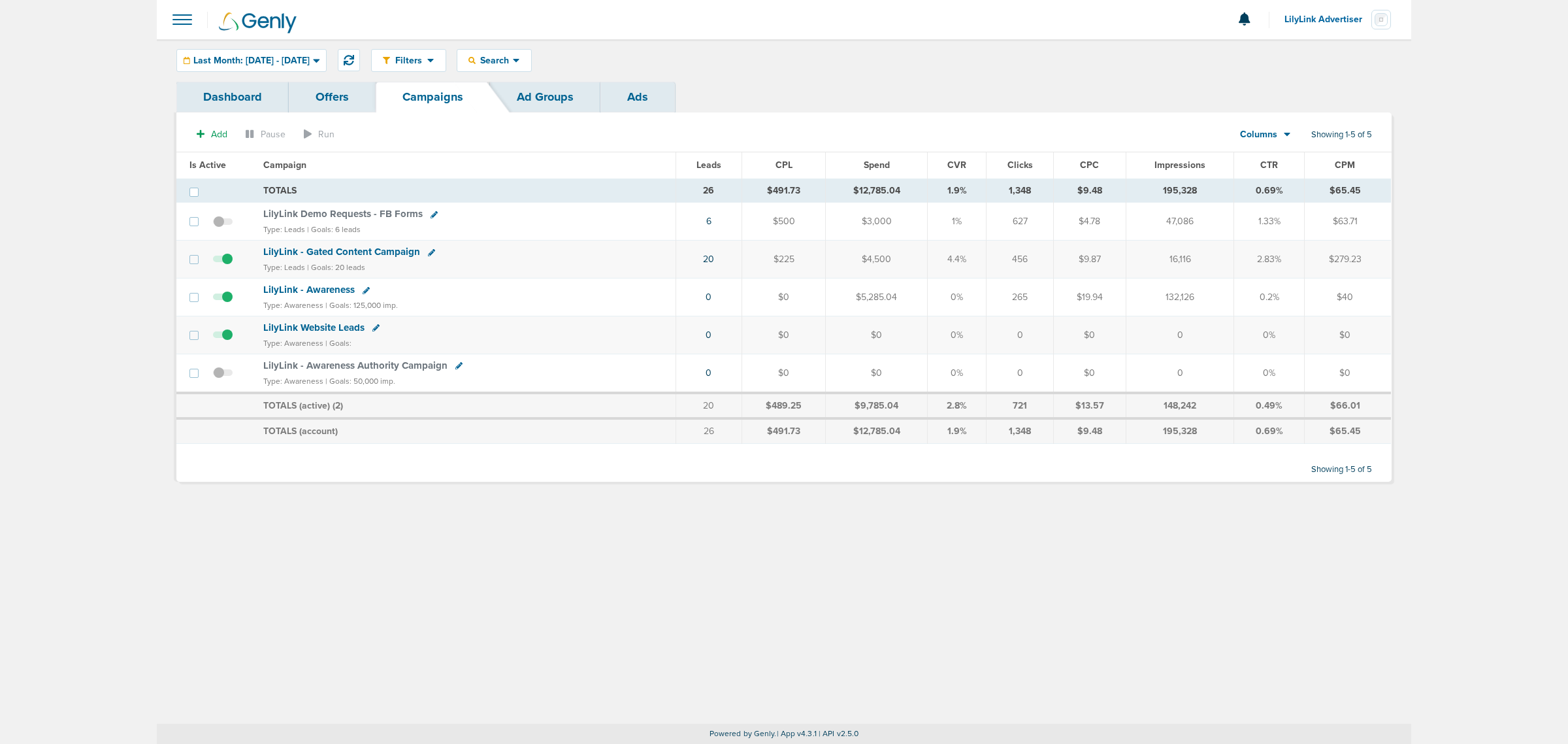
click at [330, 253] on span "LilyLink - Gated Content Campaign" at bounding box center [341, 251] width 157 height 12
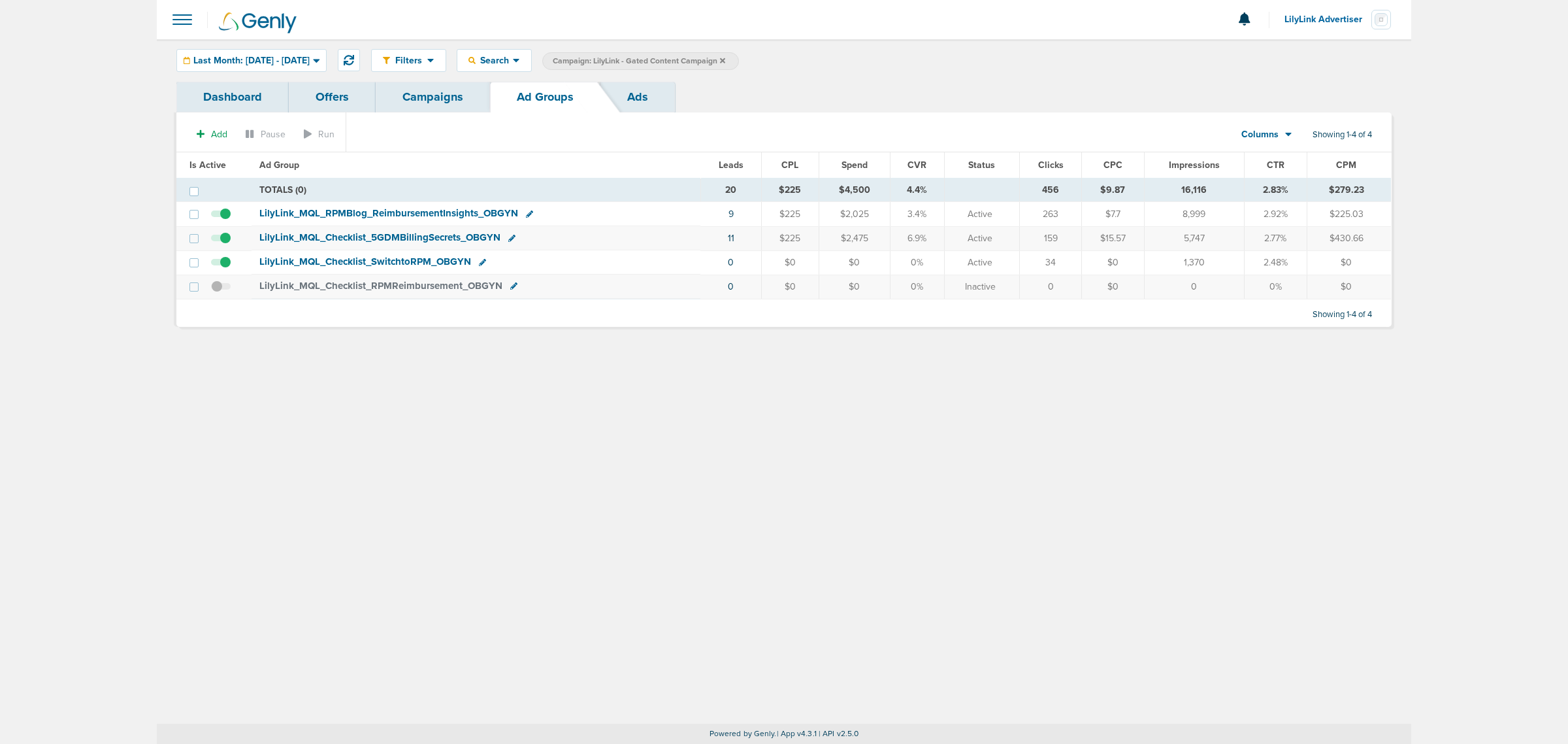
click at [419, 210] on span "LilyLink_ MQL_ RPMBlog_ ReimbursementInsights_ OBGYN" at bounding box center [388, 213] width 259 height 12
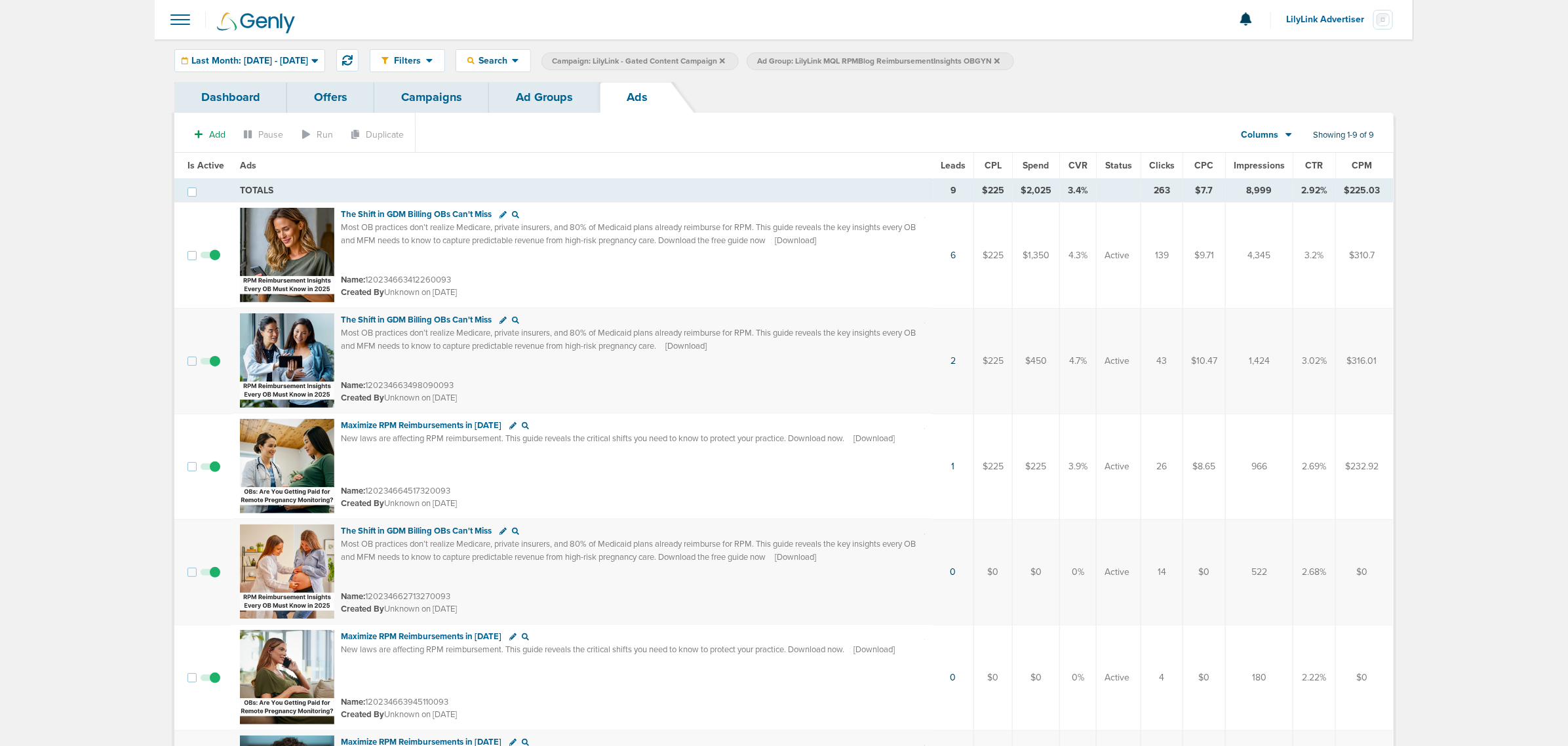
click at [552, 101] on link "Ad Groups" at bounding box center [544, 97] width 111 height 31
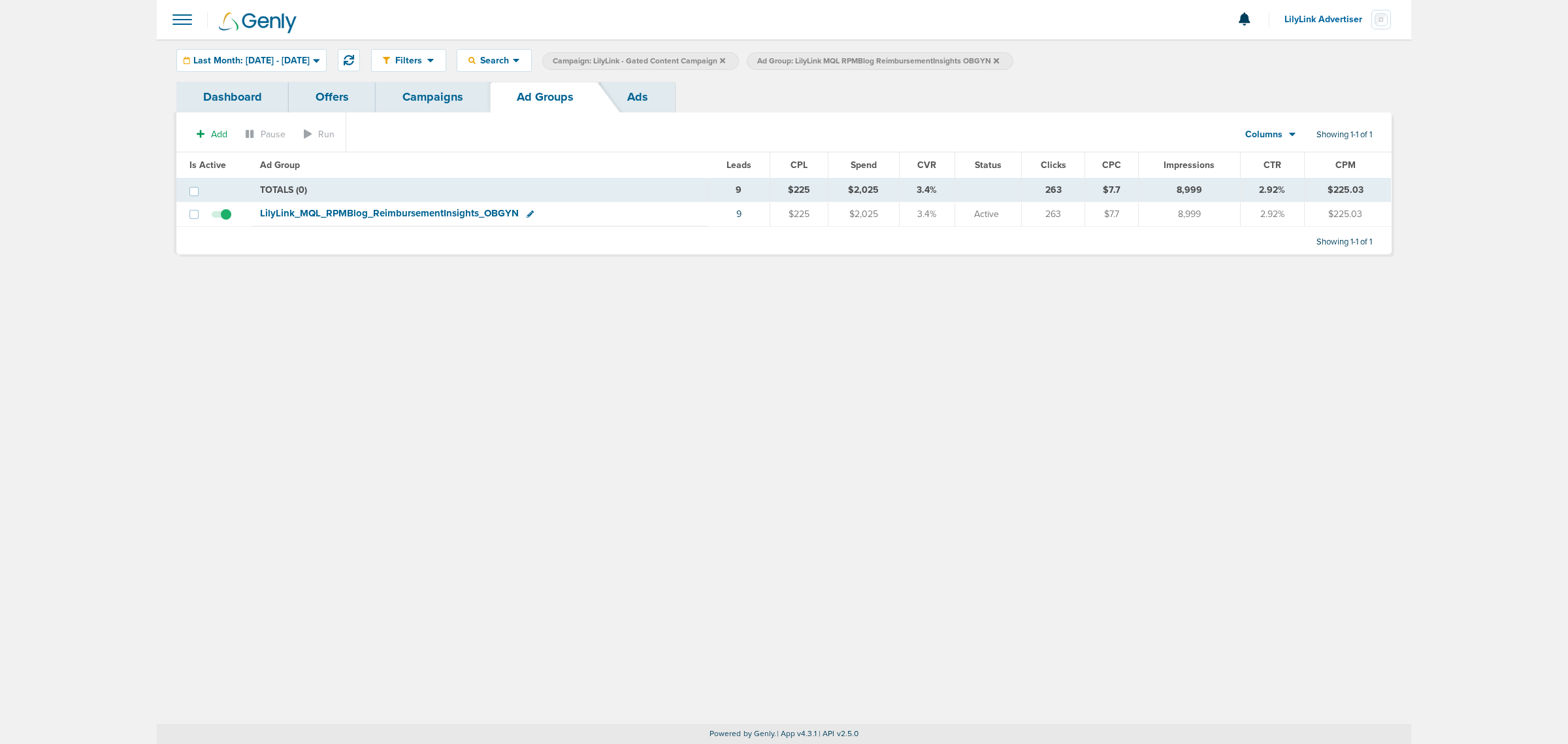
click at [999, 57] on span "Ad Group: LilyLink MQL RPMBlog ReimbursementInsights OBGYN" at bounding box center [878, 61] width 242 height 11
click at [999, 57] on icon at bounding box center [996, 59] width 5 height 5
click at [425, 106] on link "Campaigns" at bounding box center [433, 97] width 114 height 31
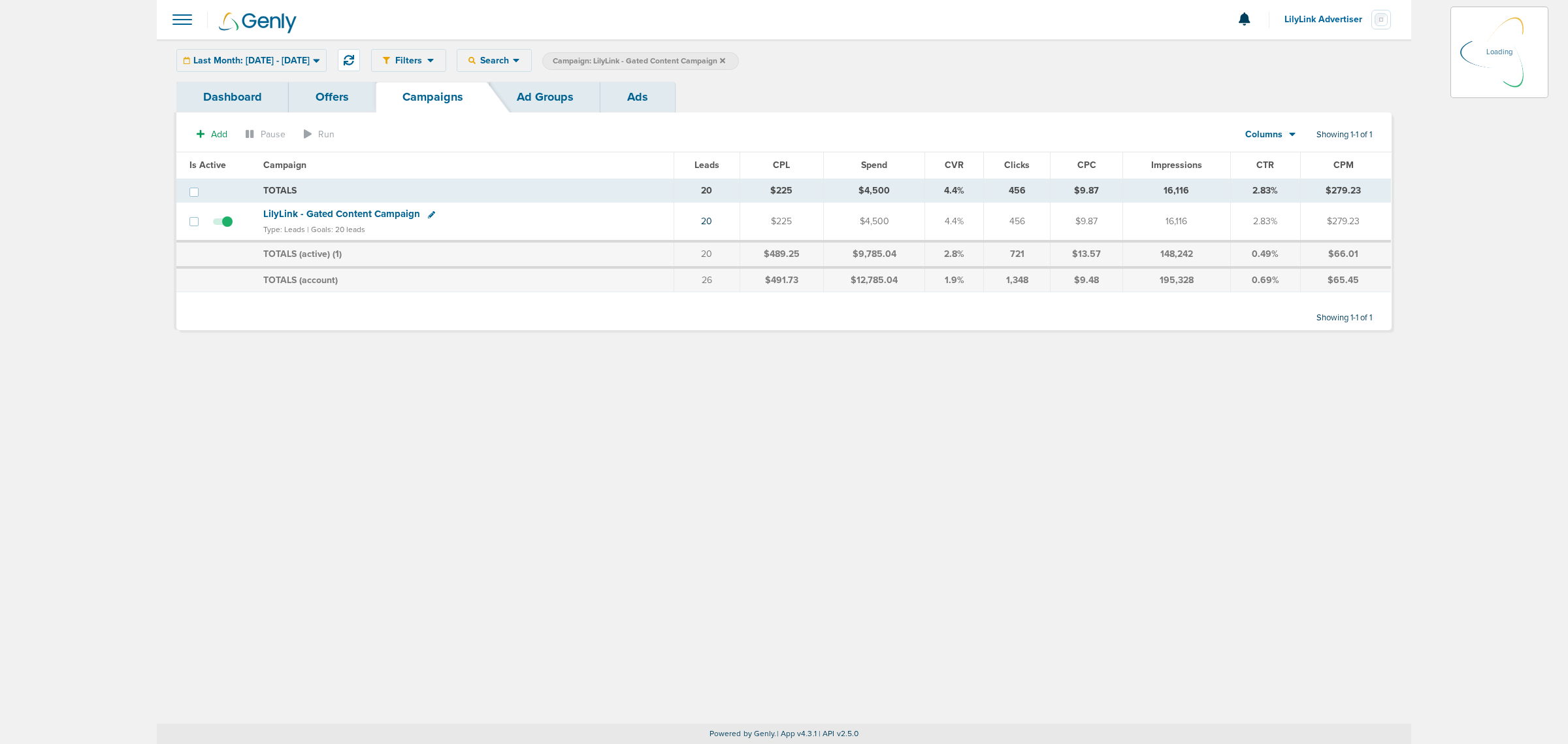
click at [556, 100] on link "Ad Groups" at bounding box center [545, 97] width 111 height 31
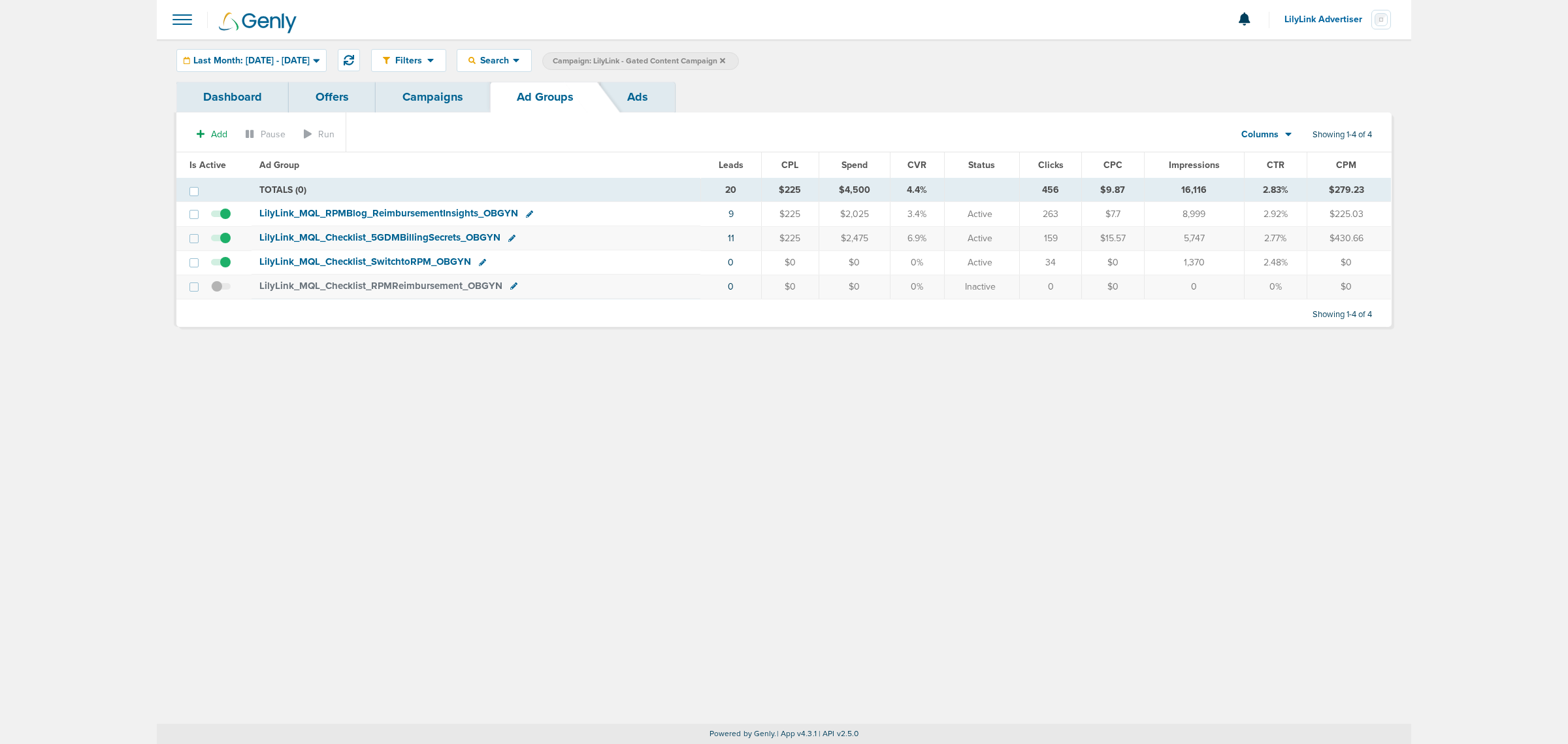
click at [426, 239] on span "LilyLink_ MQL_ Checklist_ 5GDMBillingSecrets_ OBGYN" at bounding box center [380, 237] width 241 height 12
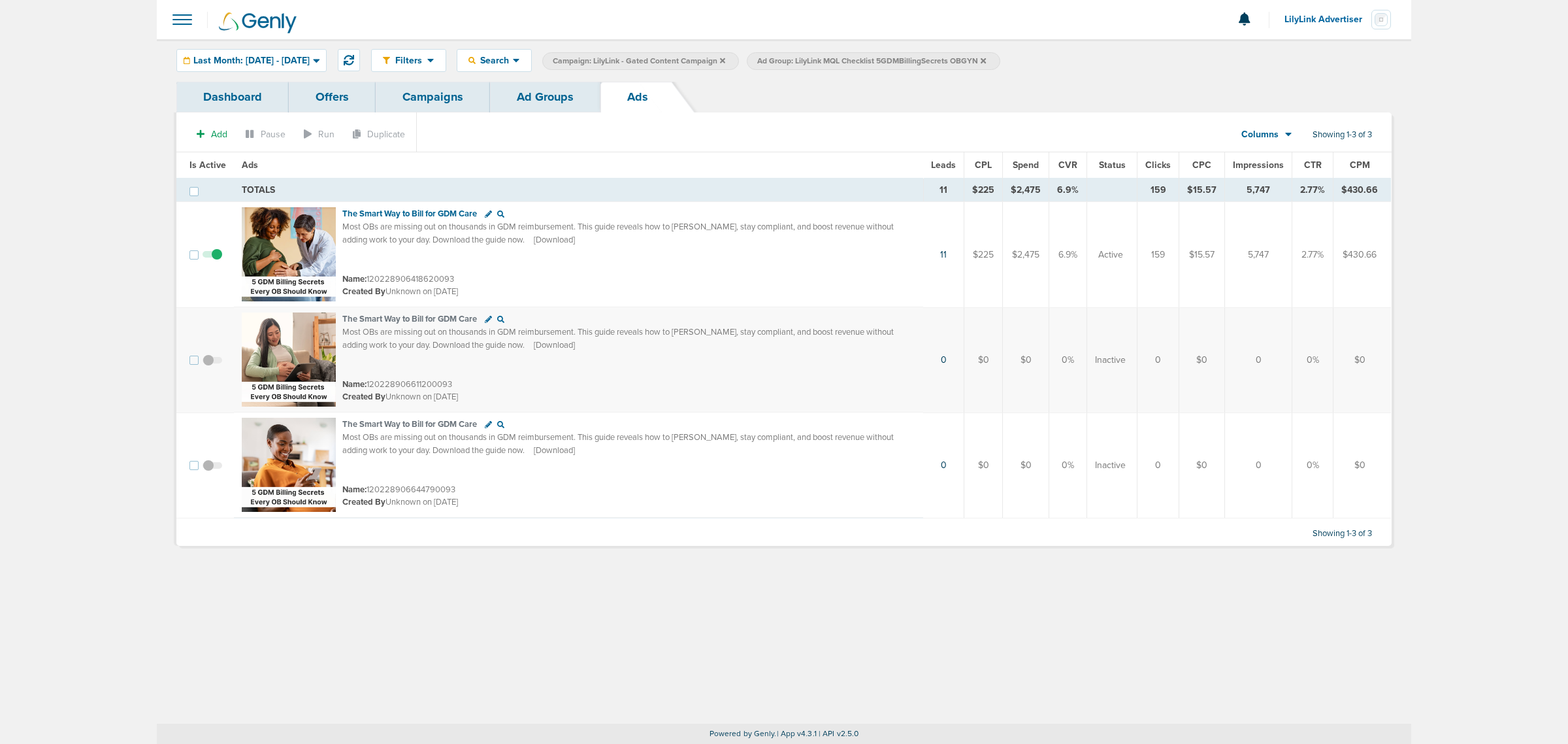
click at [533, 103] on link "Ad Groups" at bounding box center [545, 97] width 111 height 31
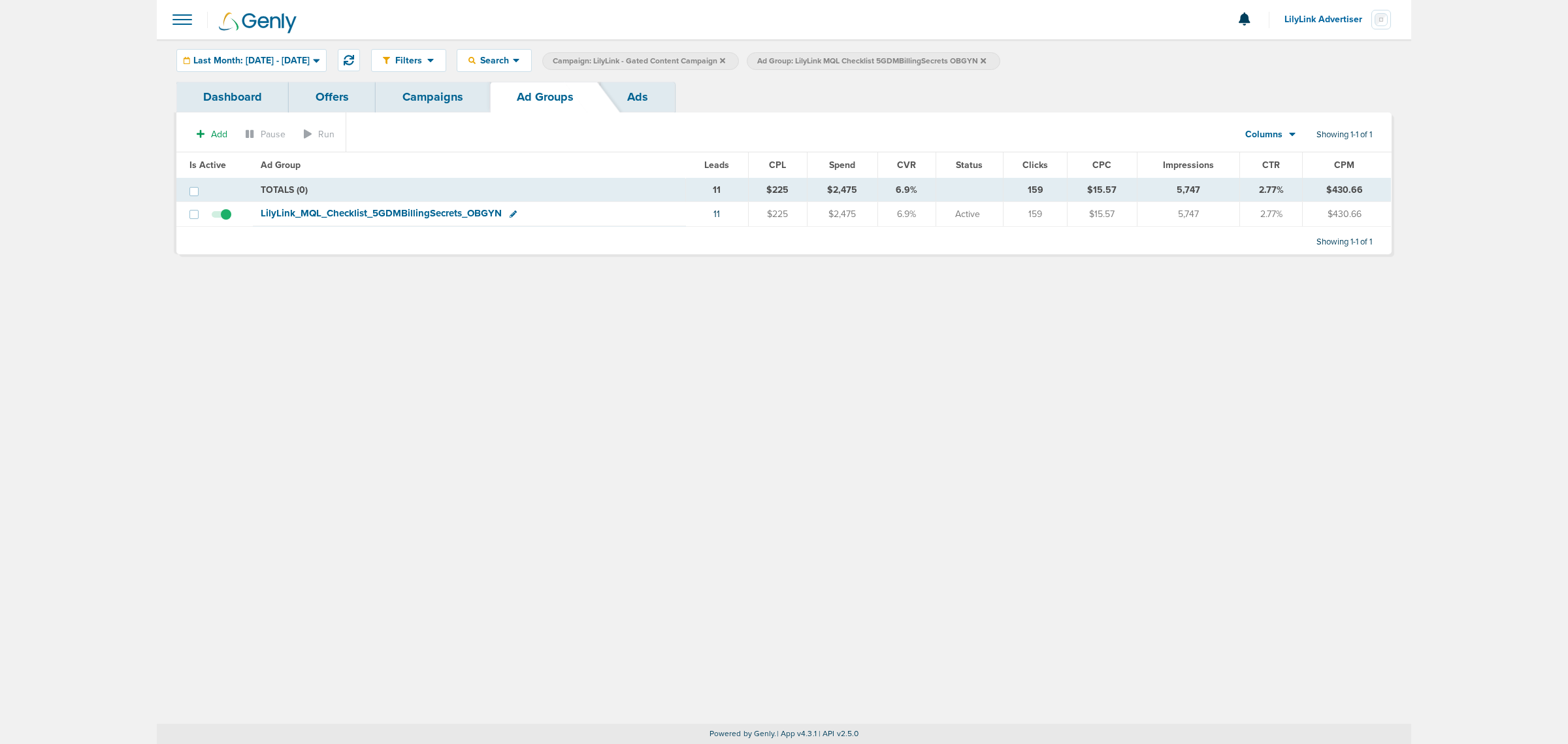
click at [986, 57] on icon at bounding box center [983, 61] width 5 height 8
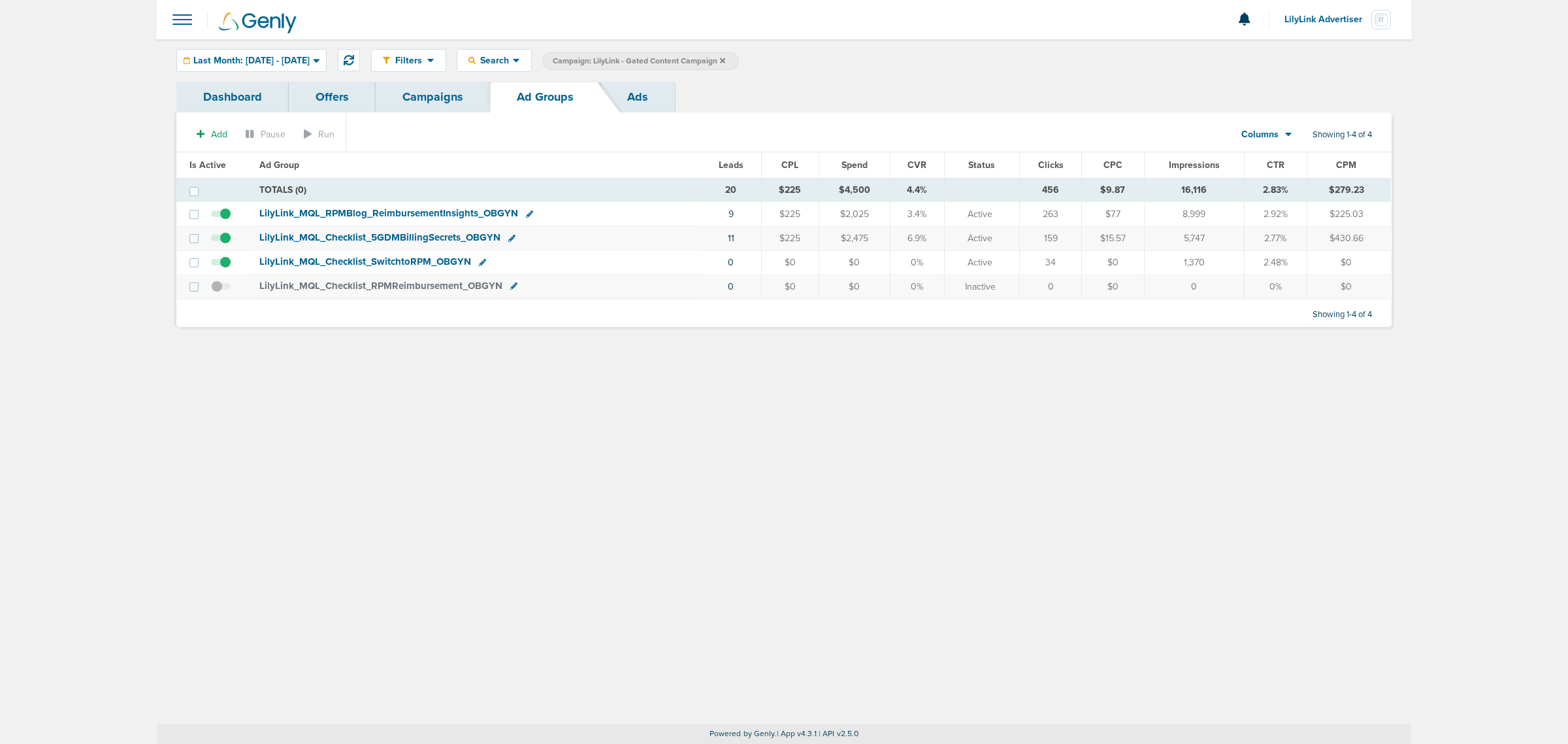
click at [725, 59] on icon at bounding box center [722, 59] width 5 height 5
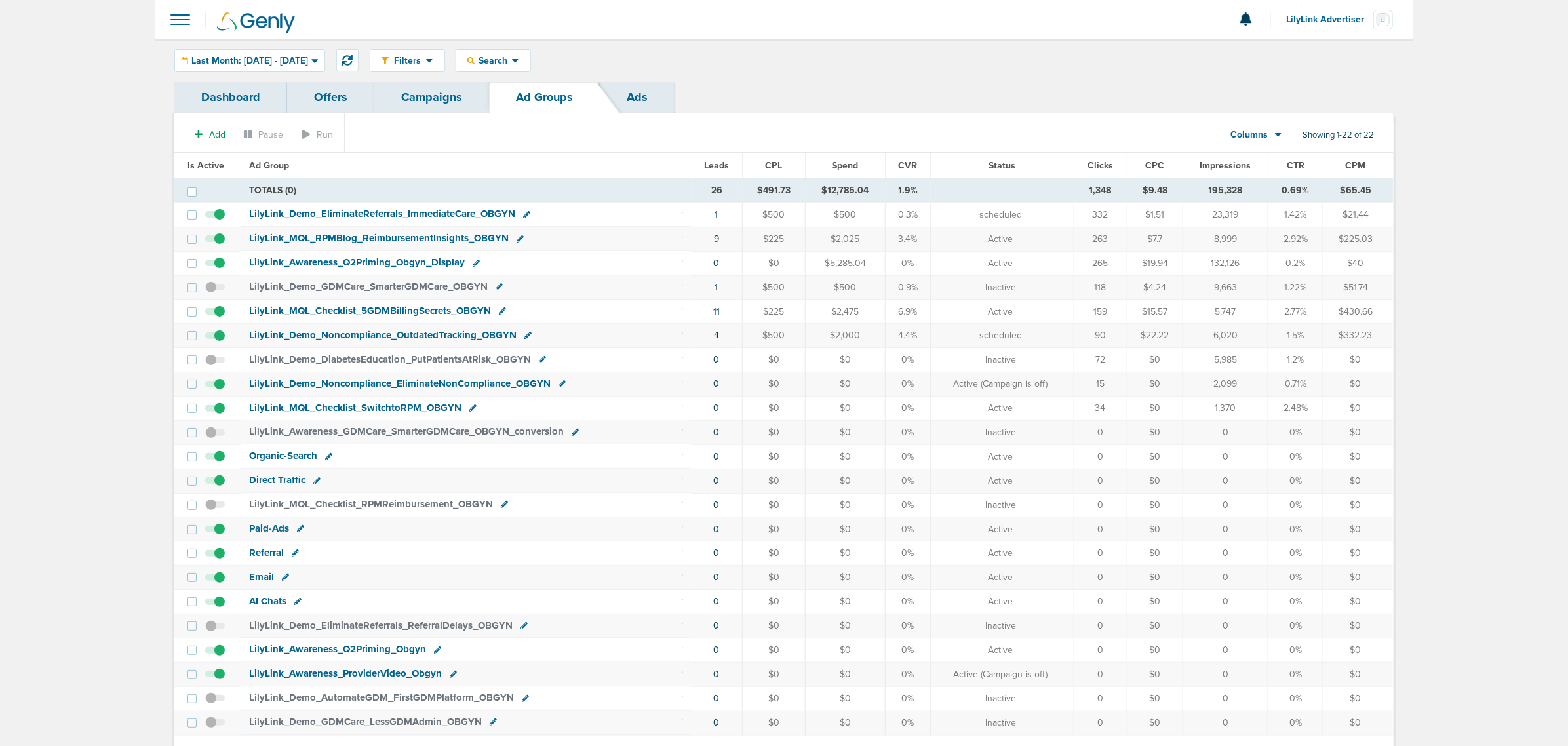
click at [459, 103] on link "Campaigns" at bounding box center [432, 97] width 115 height 31
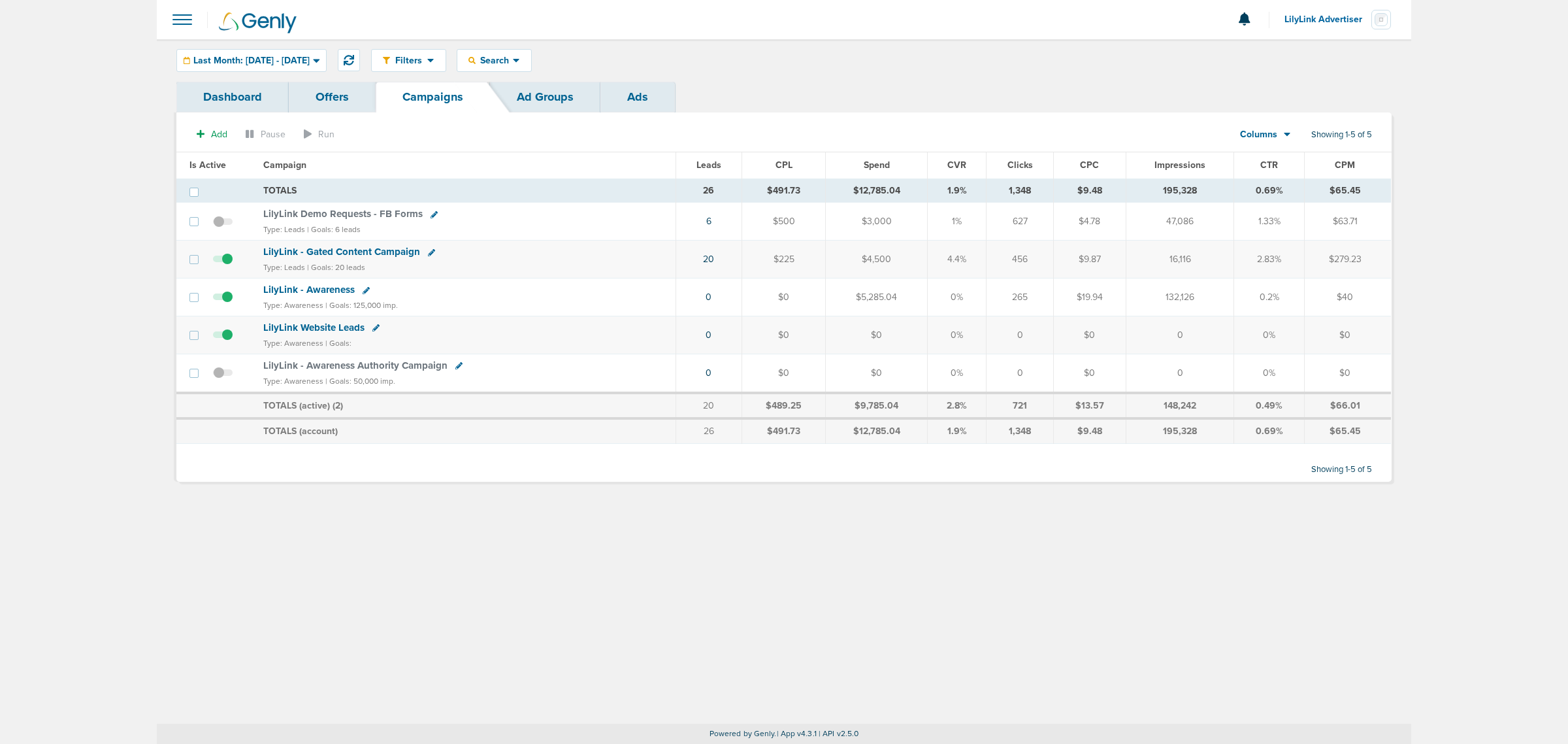
drag, startPoint x: 560, startPoint y: 497, endPoint x: 544, endPoint y: 471, distance: 30.5
click at [559, 495] on div "Dashboard Offers Campaigns Ad Groups Ads Add Pause Run Columns Media Stats Sale…" at bounding box center [783, 288] width 1235 height 413
click at [317, 287] on span "LilyLink - Awareness" at bounding box center [308, 290] width 92 height 12
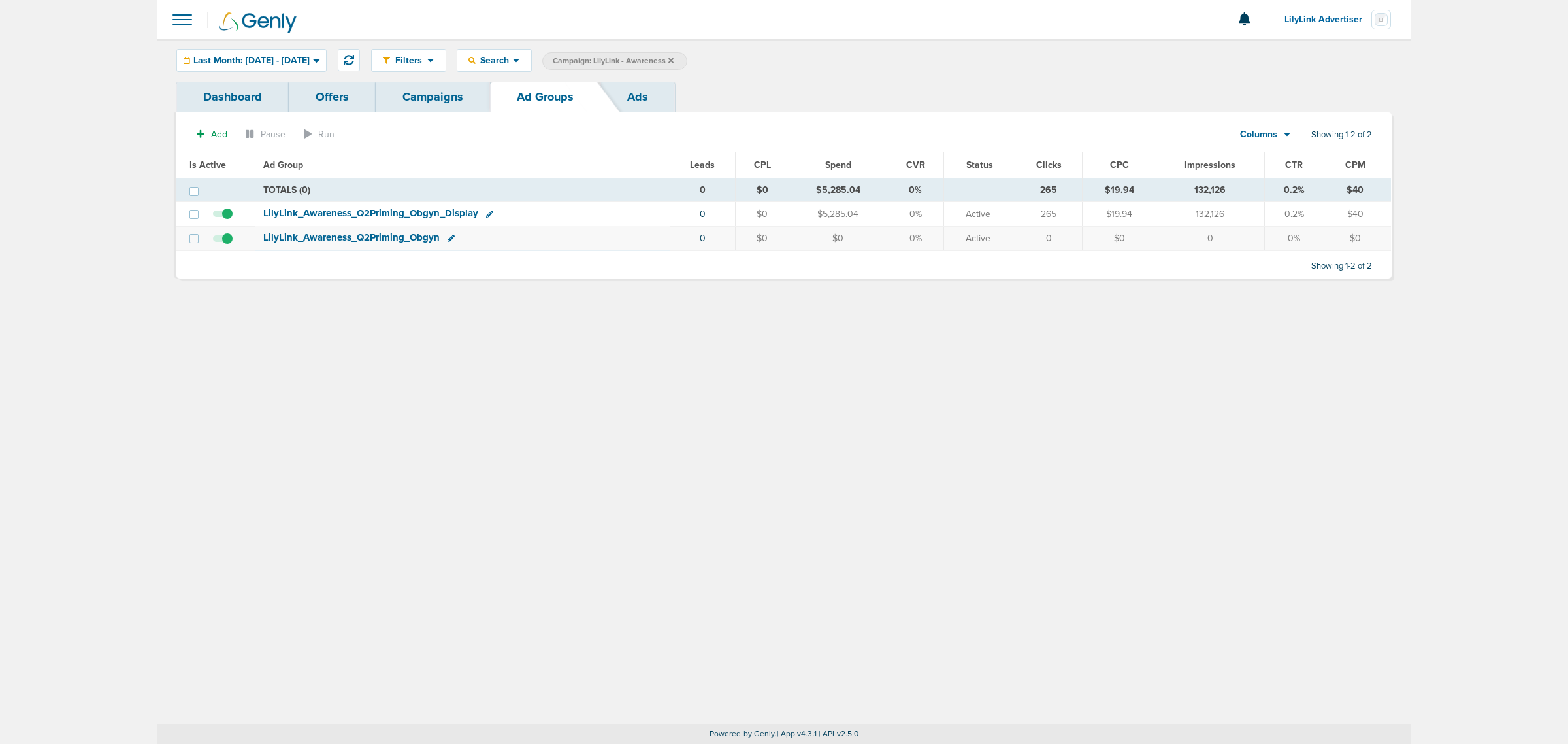
click at [331, 220] on div "LilyLink_ Awareness_ Q2Priming_ Obgyn_ Display" at bounding box center [462, 214] width 399 height 13
click at [331, 216] on span "LilyLink_ Awareness_ Q2Priming_ Obgyn_ Display" at bounding box center [370, 213] width 215 height 12
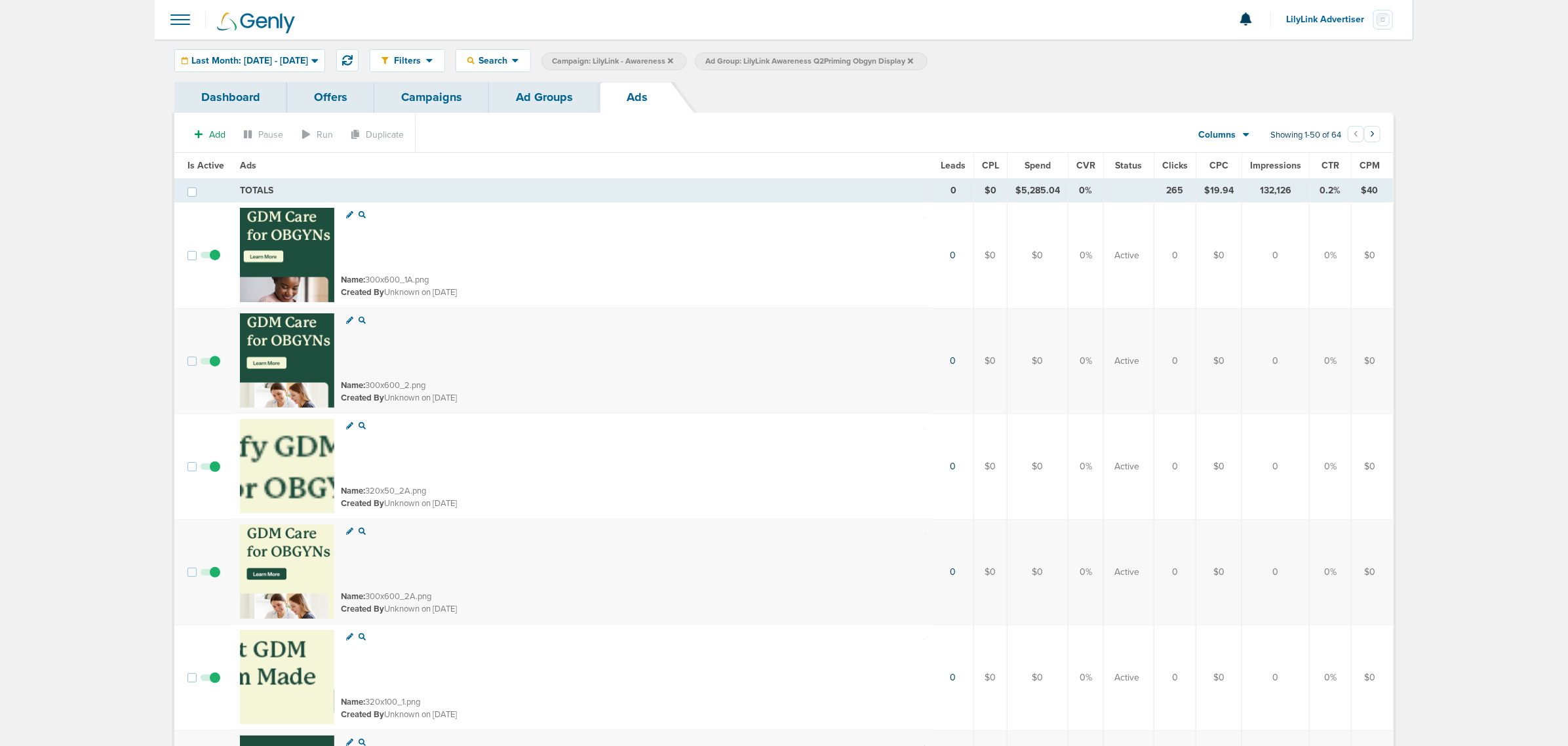
click at [529, 93] on link "Ad Groups" at bounding box center [544, 97] width 111 height 31
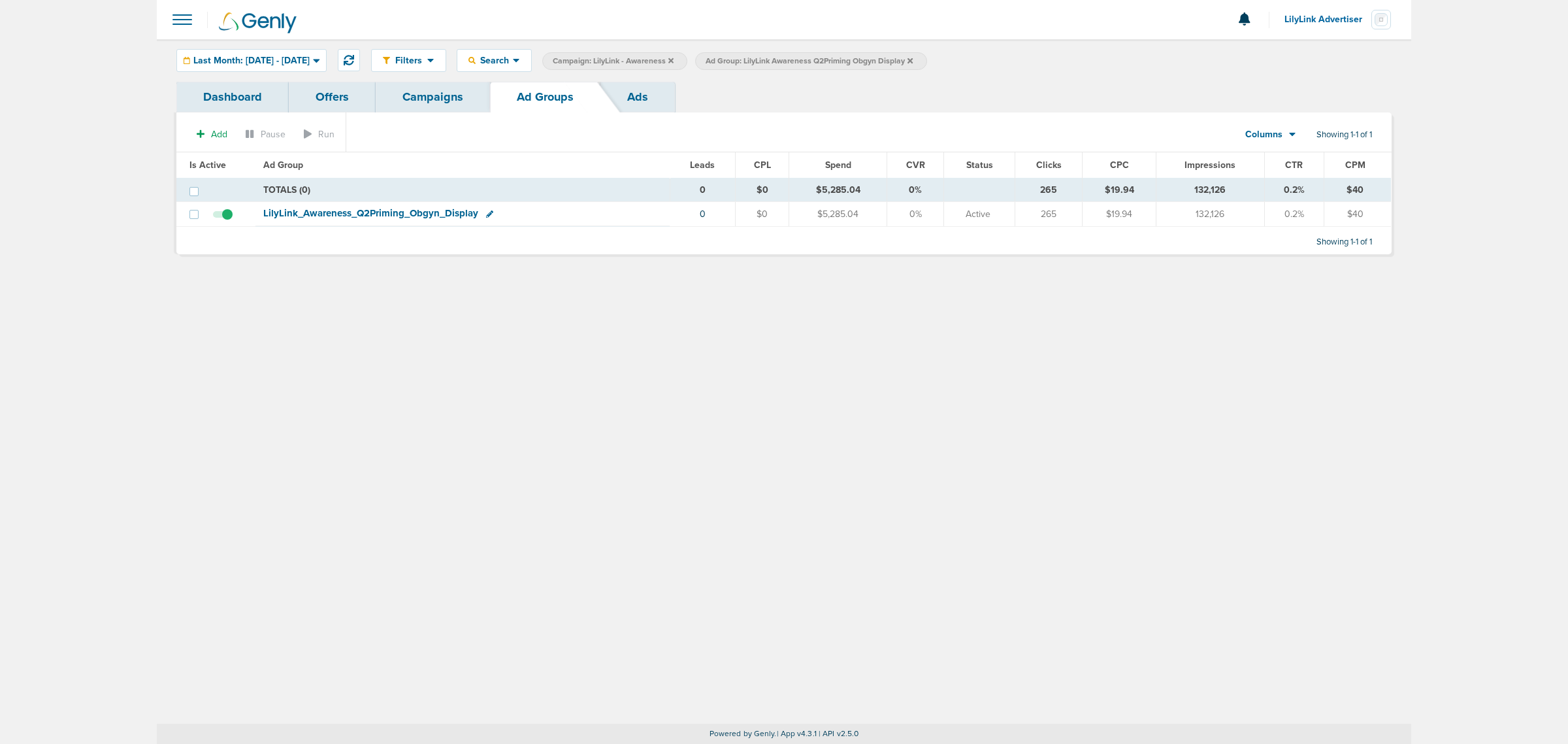
click at [913, 61] on icon at bounding box center [910, 59] width 5 height 5
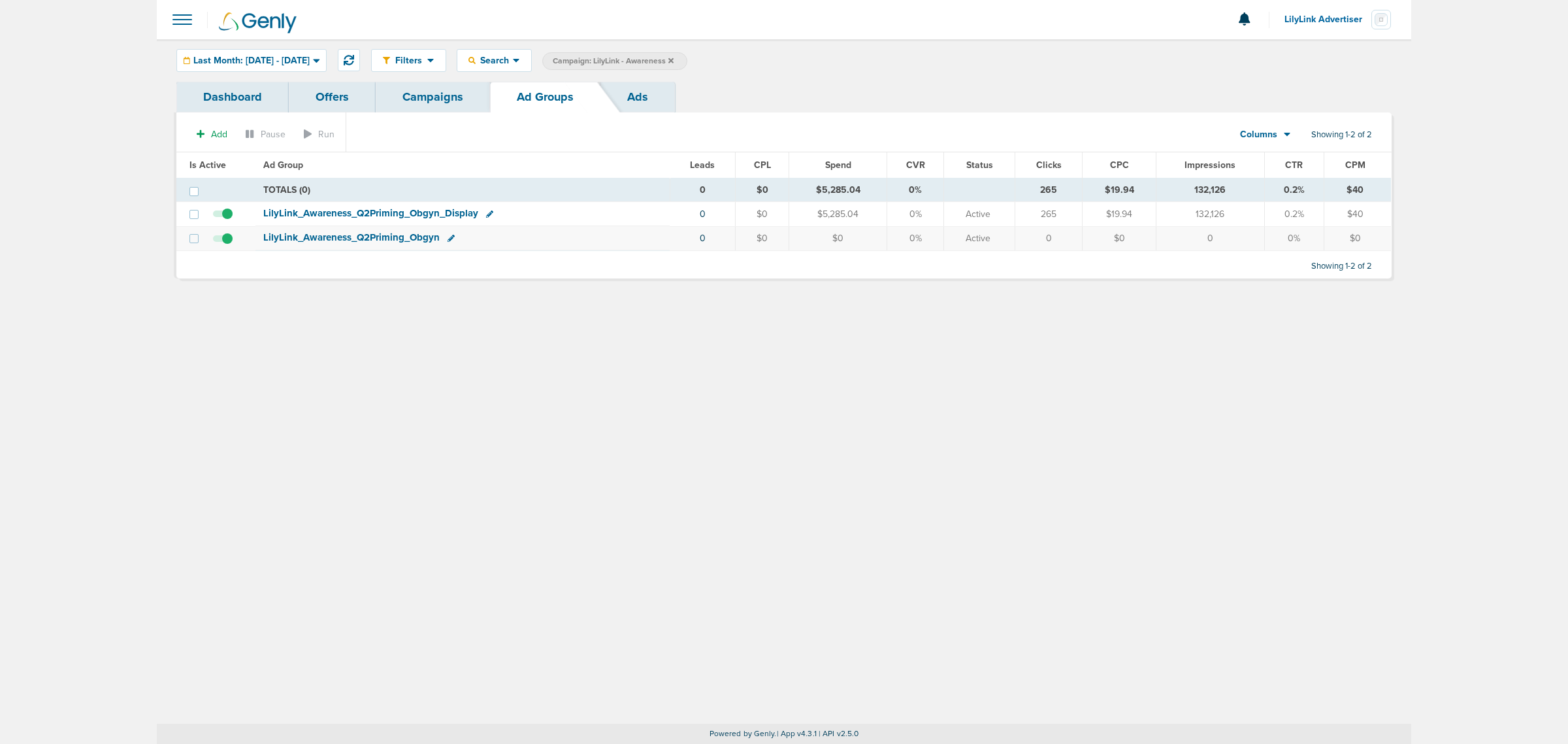
click at [395, 243] on span "LilyLink_ Awareness_ Q2Priming_ Obgyn" at bounding box center [351, 237] width 177 height 12
